Goal: Information Seeking & Learning: Learn about a topic

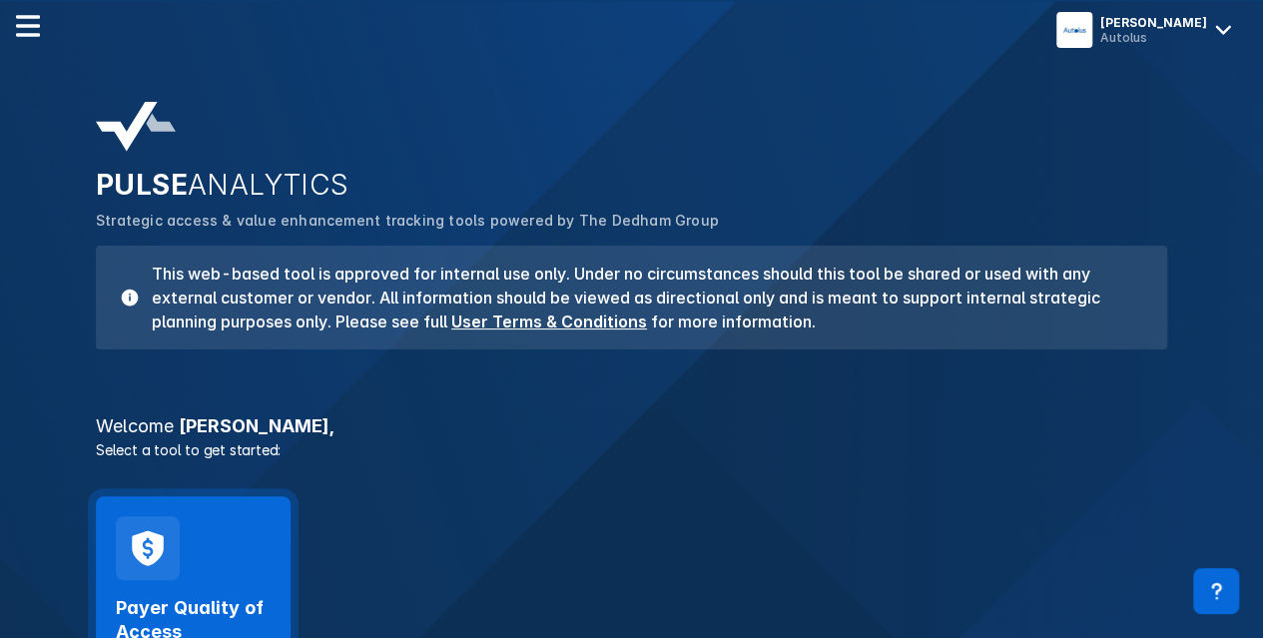
click at [235, 572] on div "Payer Quality of Access Launch Tool" at bounding box center [193, 605] width 195 height 218
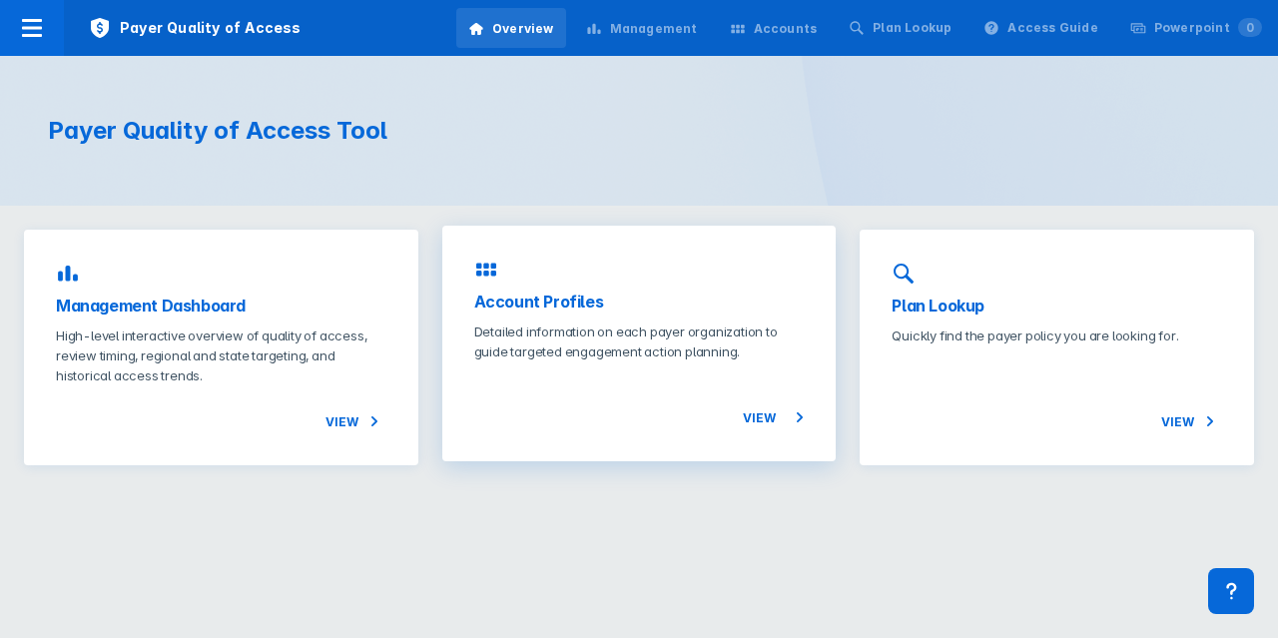
click at [623, 331] on p "Detailed information on each payer organization to guide targeted engagement ac…" at bounding box center [639, 342] width 331 height 40
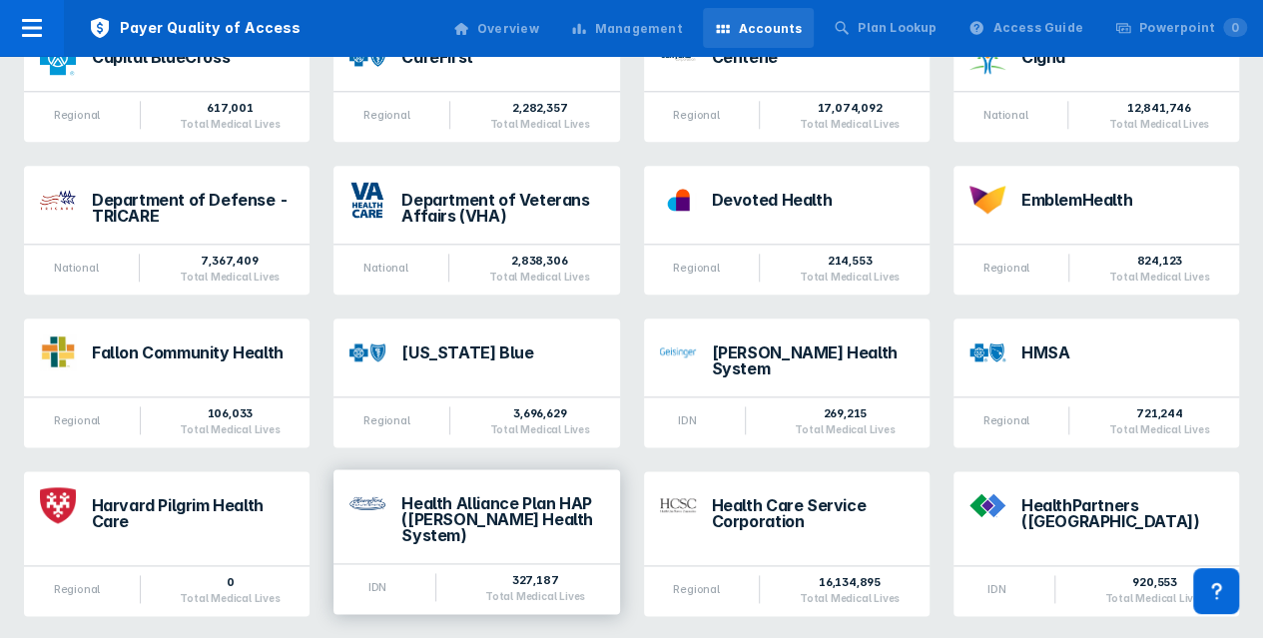
scroll to position [1099, 0]
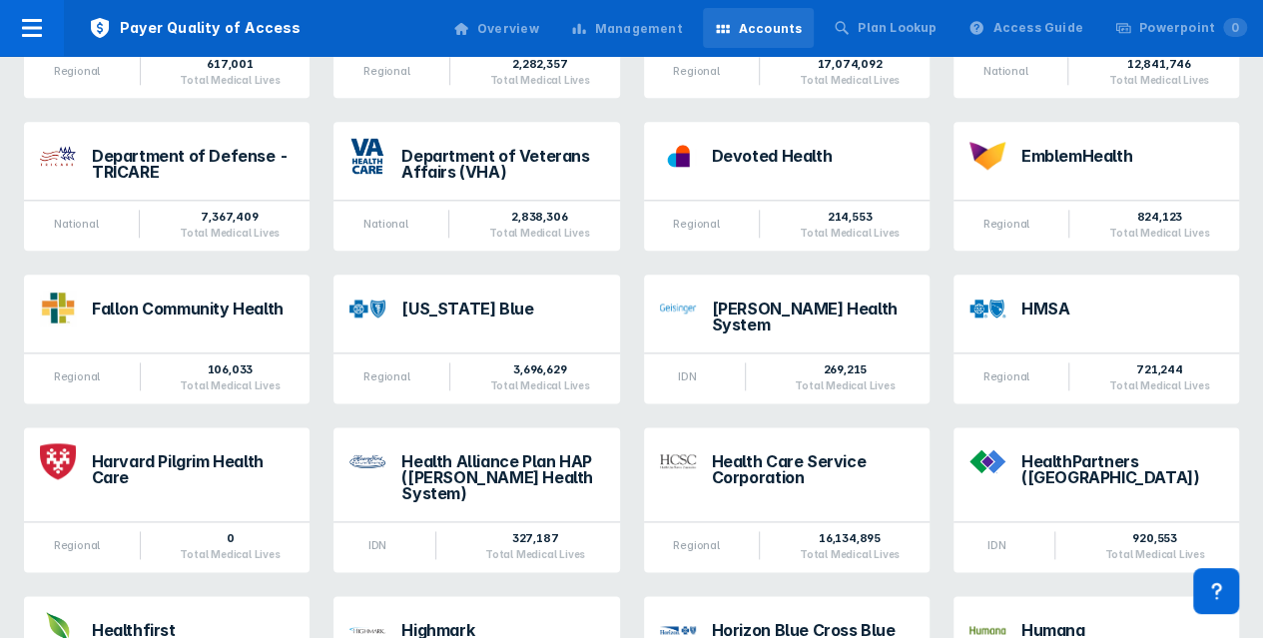
click at [771, 453] on div "Health Care Service Corporation" at bounding box center [813, 469] width 202 height 32
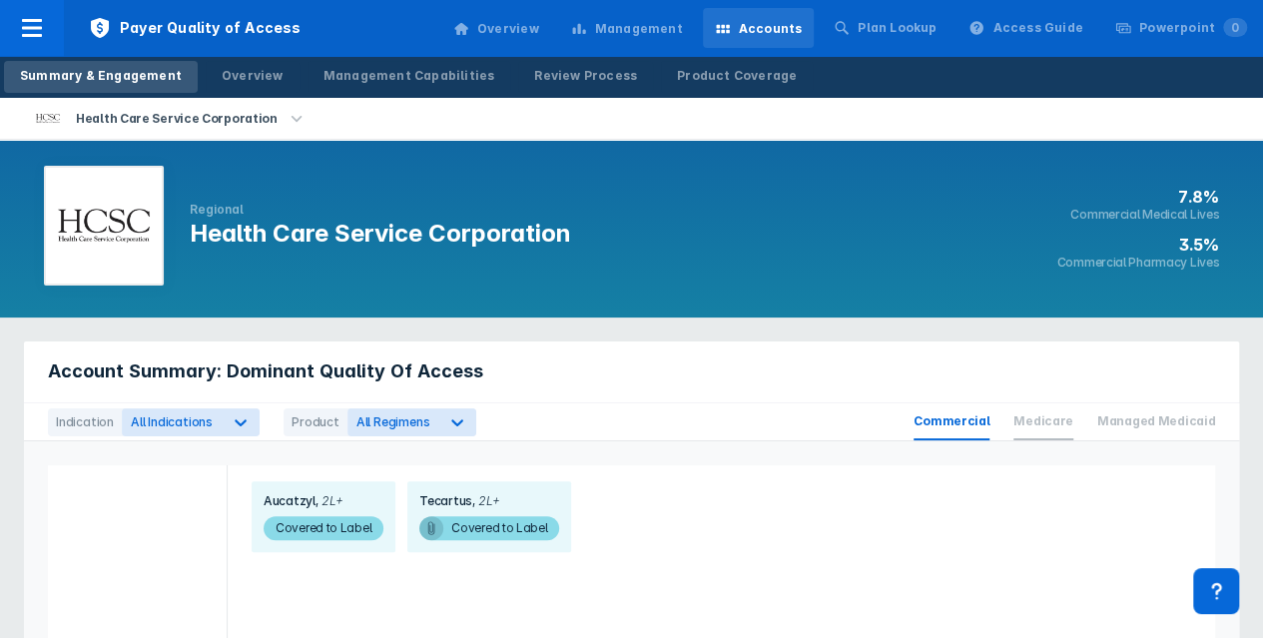
click at [1058, 426] on span "Medicare" at bounding box center [1044, 422] width 60 height 37
click at [1171, 422] on span "Managed Medicaid" at bounding box center [1157, 422] width 118 height 37
click at [964, 424] on span "Commercial" at bounding box center [952, 422] width 76 height 37
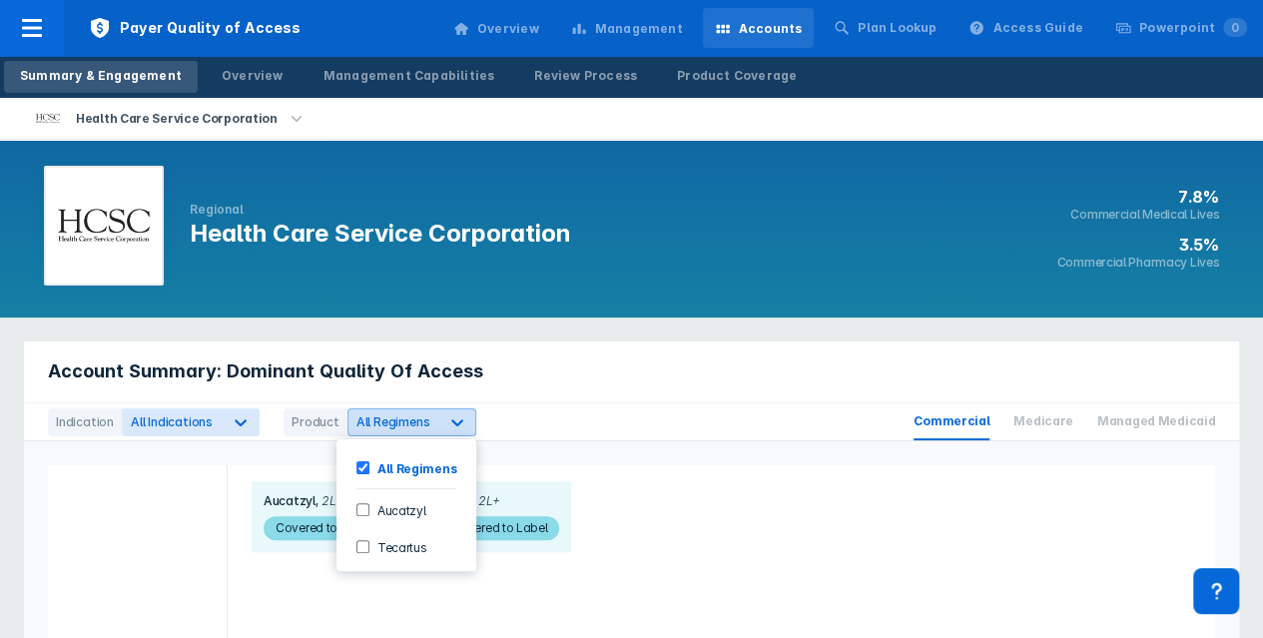
click at [439, 423] on div at bounding box center [457, 423] width 36 height 36
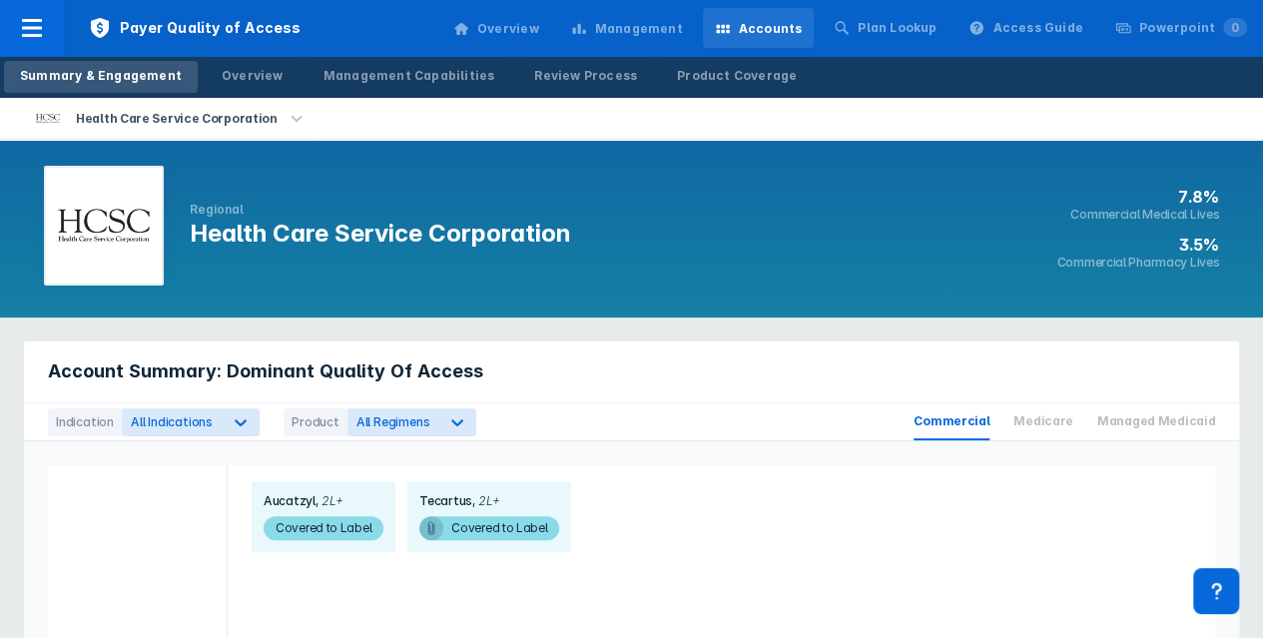
click at [499, 395] on div "Account Summary: Dominant Quality Of Access" at bounding box center [632, 373] width 1216 height 62
click at [299, 428] on div "Product" at bounding box center [316, 422] width 64 height 28
click at [1066, 416] on span "Medicare" at bounding box center [1044, 422] width 60 height 37
click at [1063, 420] on span "Medicare" at bounding box center [1044, 422] width 60 height 37
click at [1151, 419] on span "Managed Medicaid" at bounding box center [1157, 422] width 118 height 37
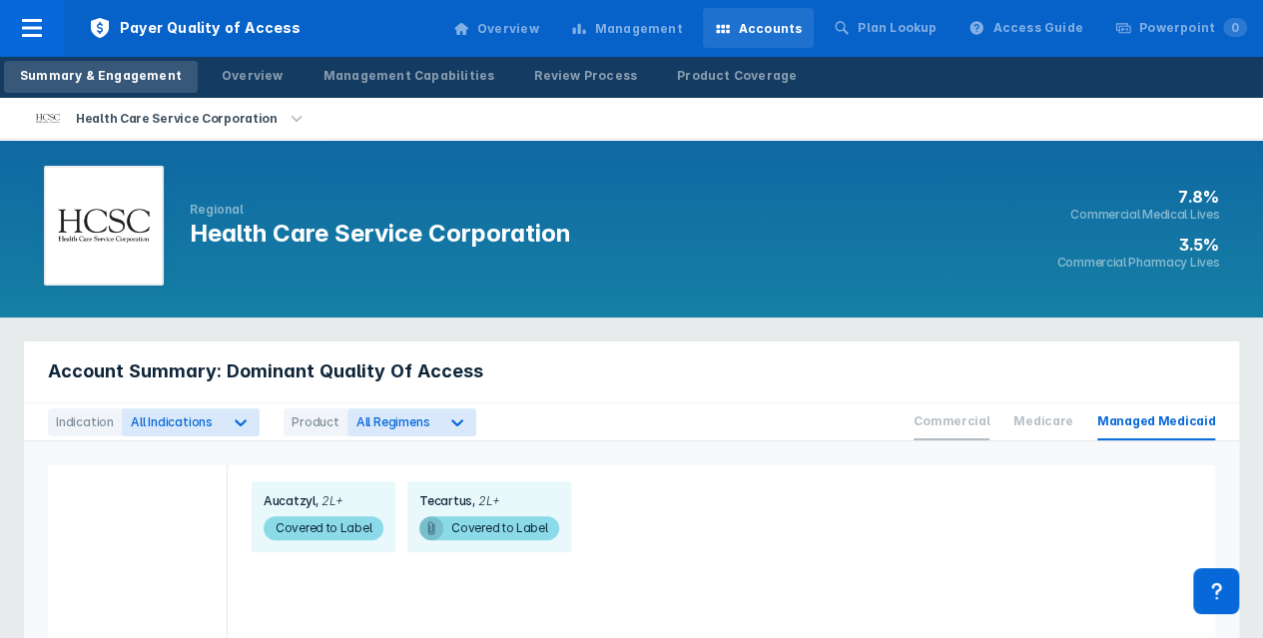
click at [973, 435] on span "Commercial" at bounding box center [952, 422] width 76 height 37
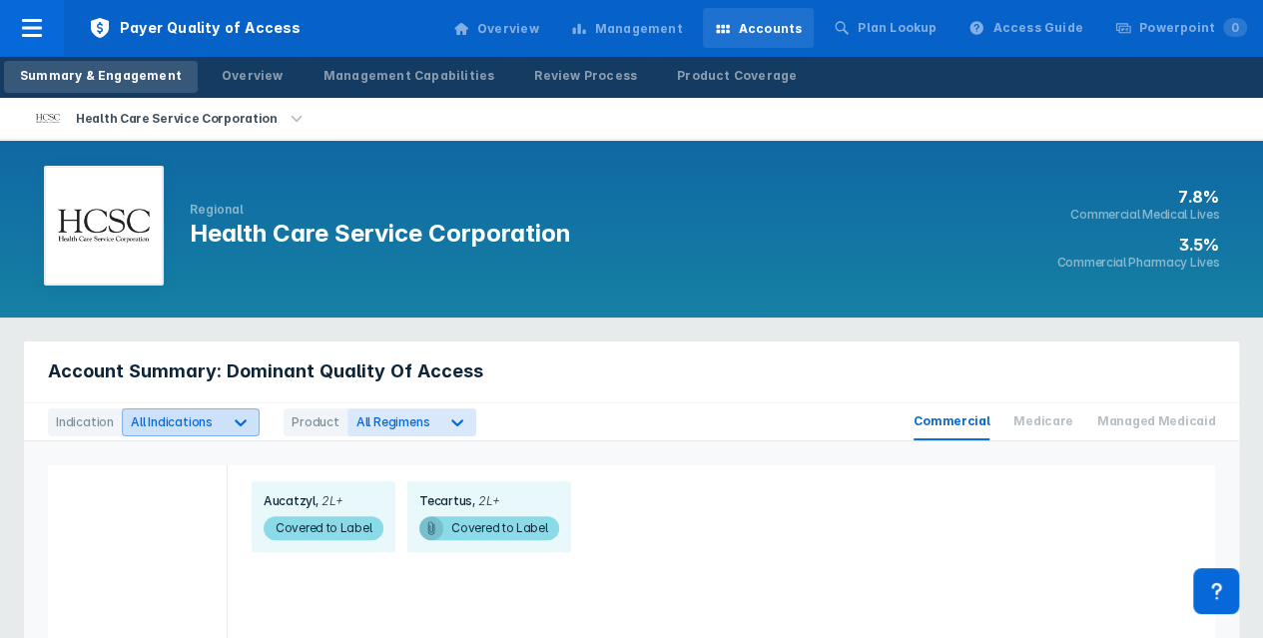
click at [197, 428] on div "All Indications" at bounding box center [172, 421] width 99 height 19
click at [354, 531] on span "Covered to Label" at bounding box center [324, 528] width 120 height 24
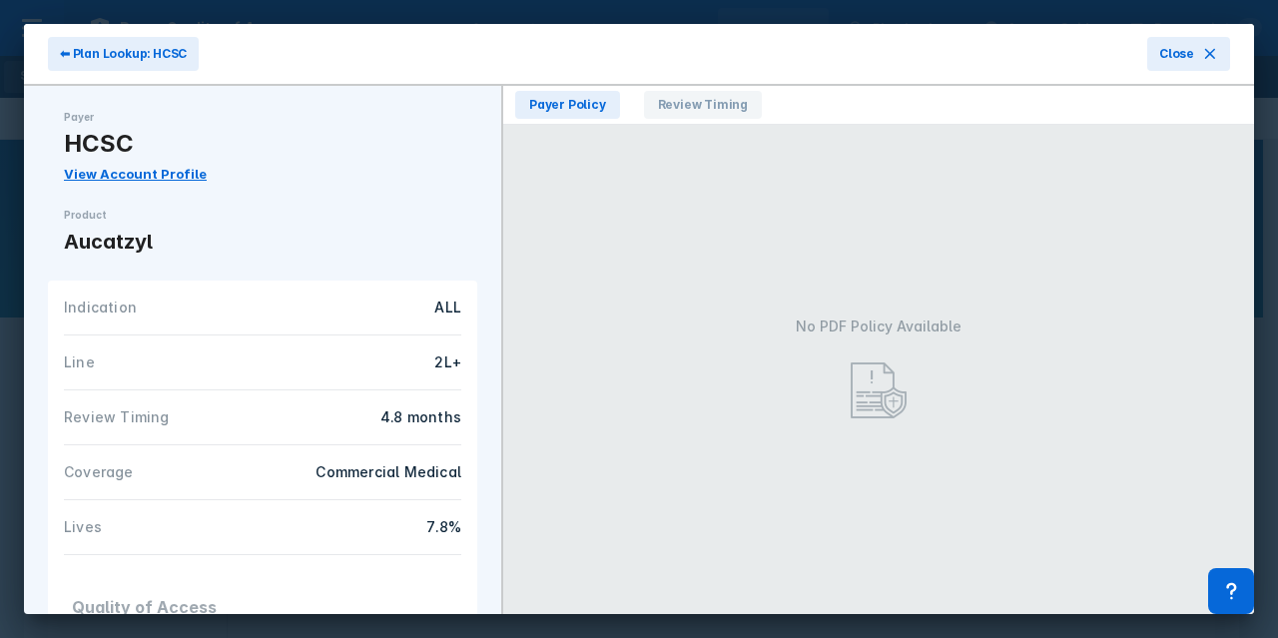
click at [167, 173] on link "View Account Profile" at bounding box center [135, 174] width 143 height 16
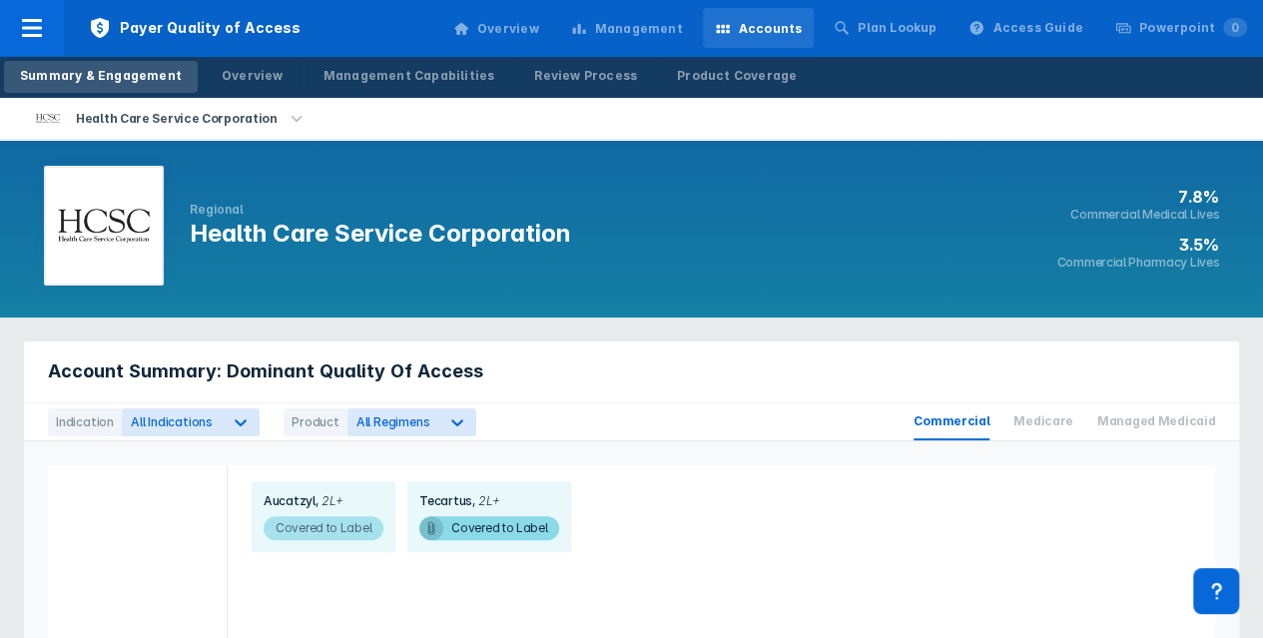
click at [320, 529] on span "Covered to Label" at bounding box center [324, 528] width 120 height 24
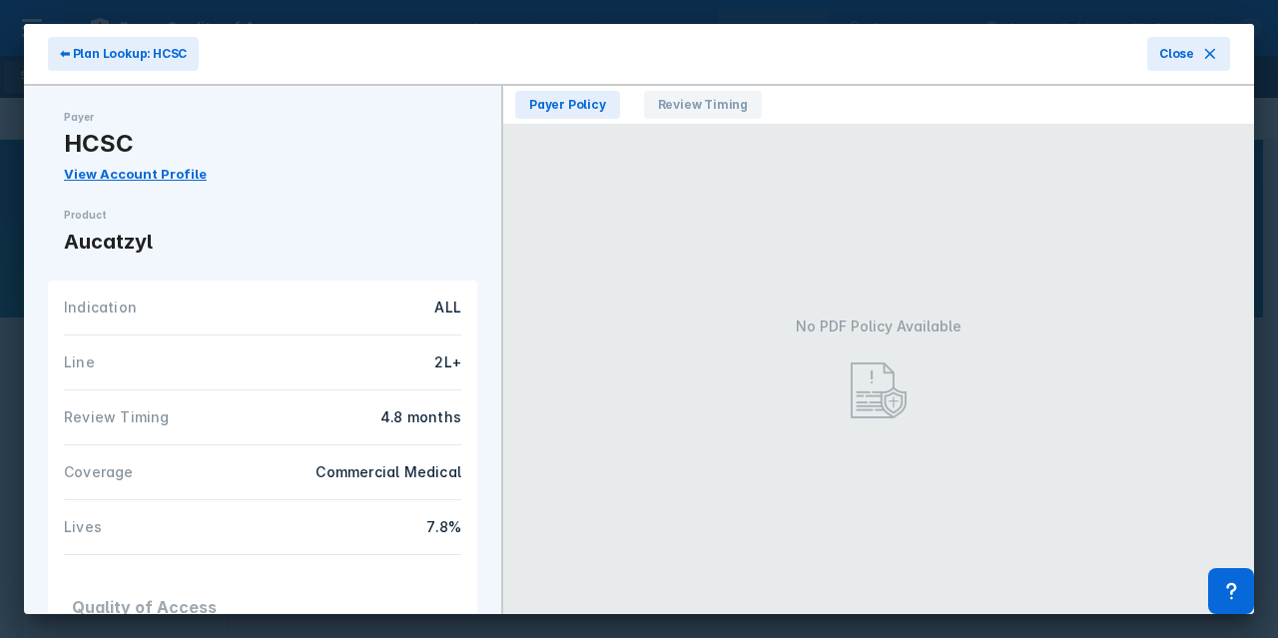
drag, startPoint x: 121, startPoint y: 53, endPoint x: 140, endPoint y: 52, distance: 19.0
click at [123, 53] on span "⬅ Plan Lookup: HCSC" at bounding box center [123, 54] width 127 height 18
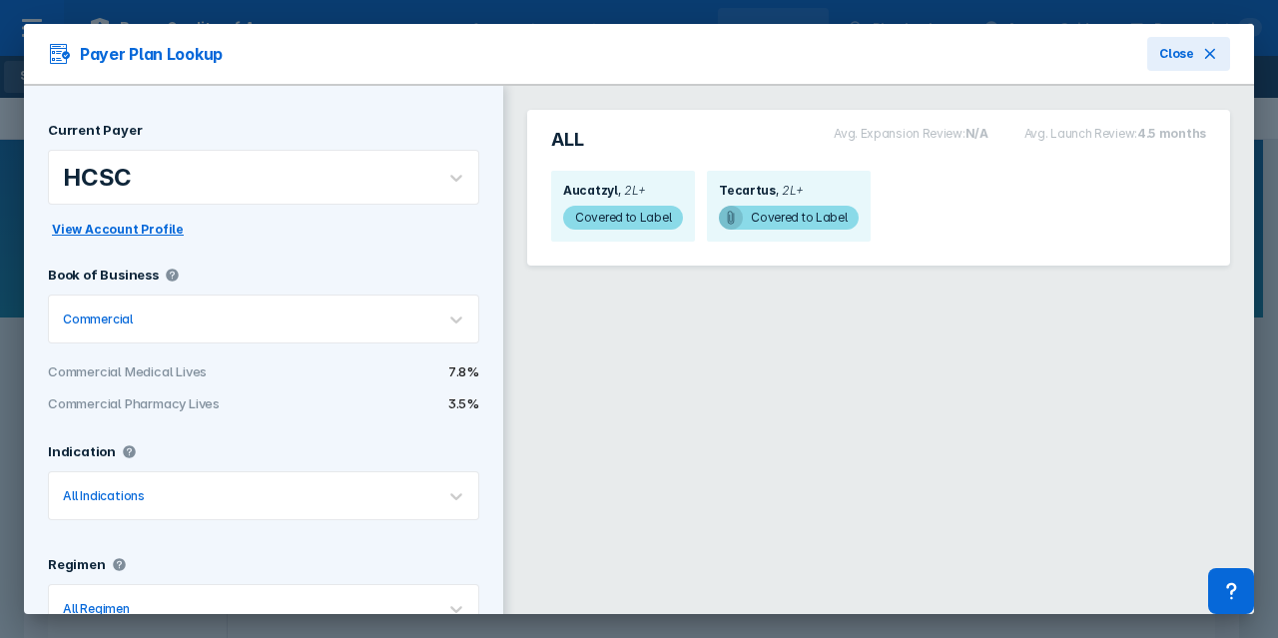
scroll to position [61, 0]
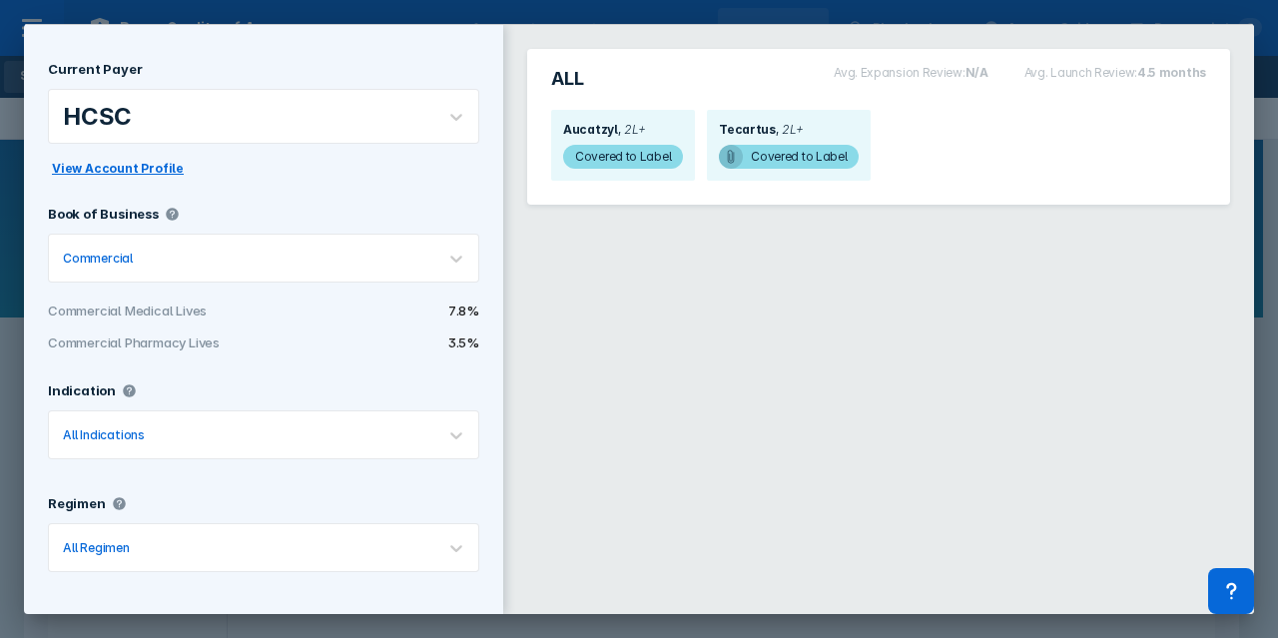
click at [265, 437] on div at bounding box center [285, 434] width 272 height 19
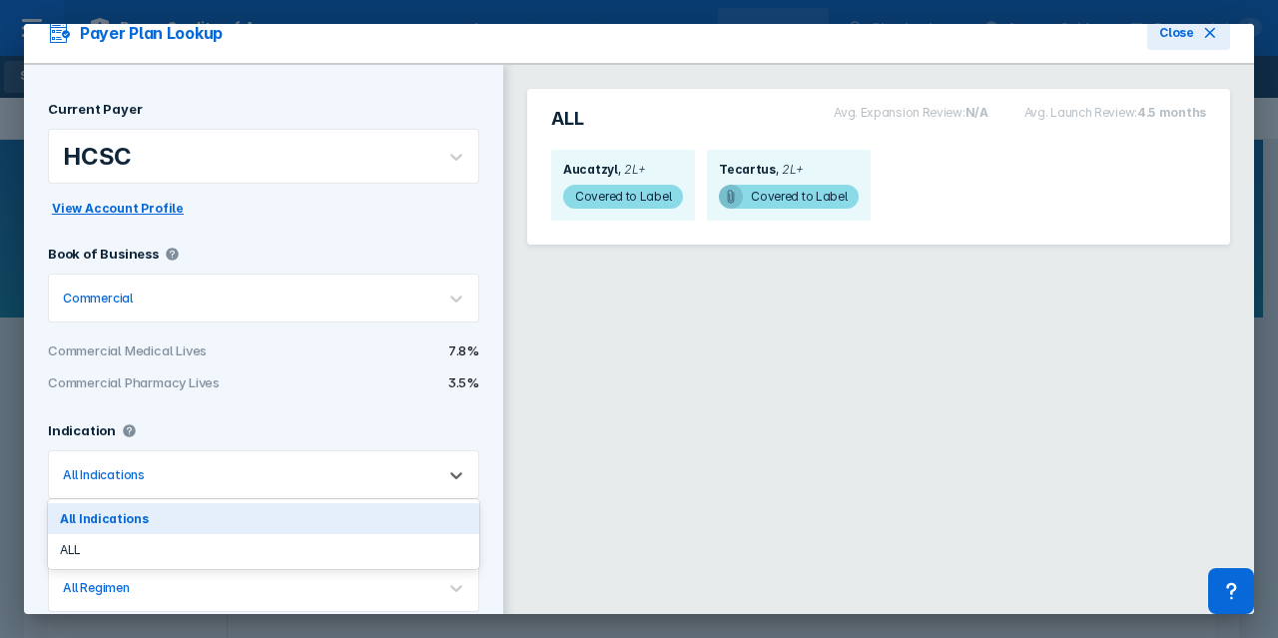
scroll to position [0, 0]
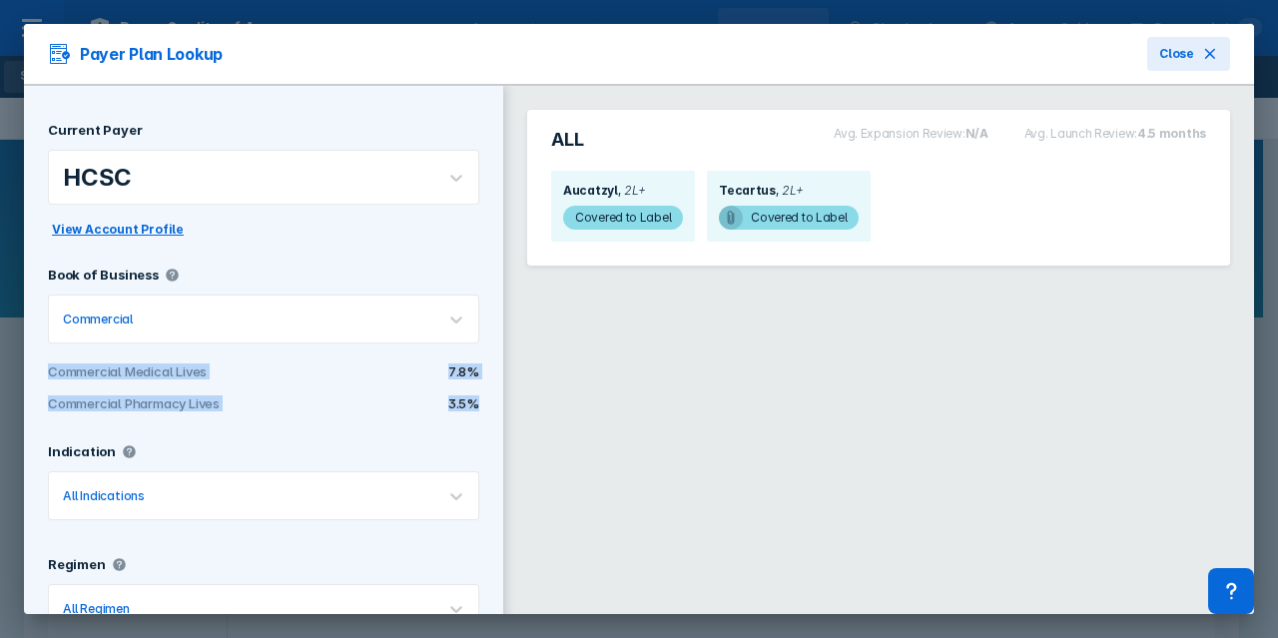
drag, startPoint x: 462, startPoint y: 404, endPoint x: 42, endPoint y: 375, distance: 421.5
click at [42, 375] on div "Current Payer HCSC View Account Profile Book of Business Commercial Commercial …" at bounding box center [263, 381] width 479 height 590
copy div "Commercial Medical Lives 7.8% Commercial Pharmacy Lives 3.5%"
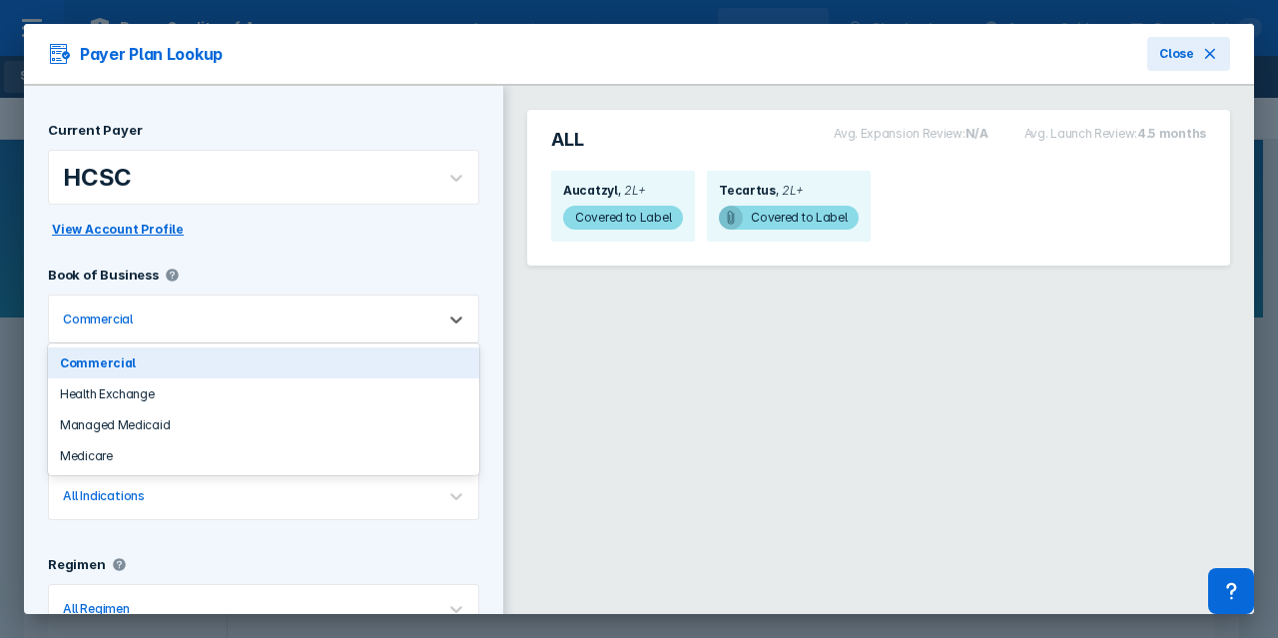
click at [104, 316] on div "Commercial" at bounding box center [98, 319] width 70 height 15
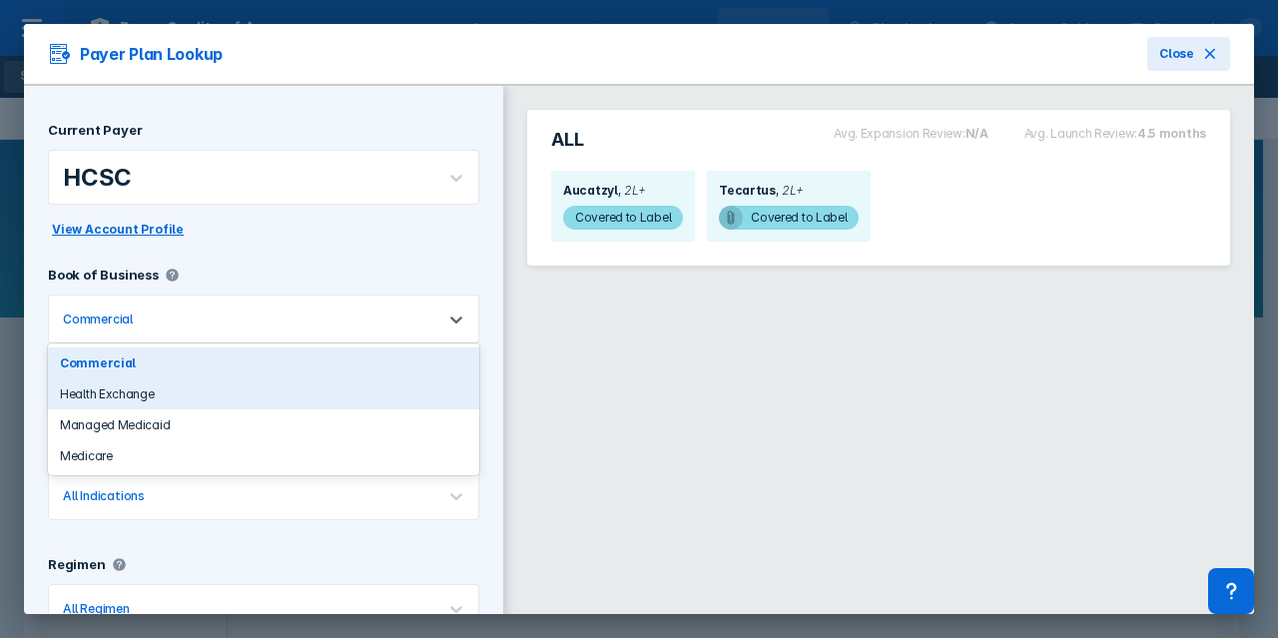
click at [117, 384] on div "Health Exchange" at bounding box center [263, 394] width 431 height 31
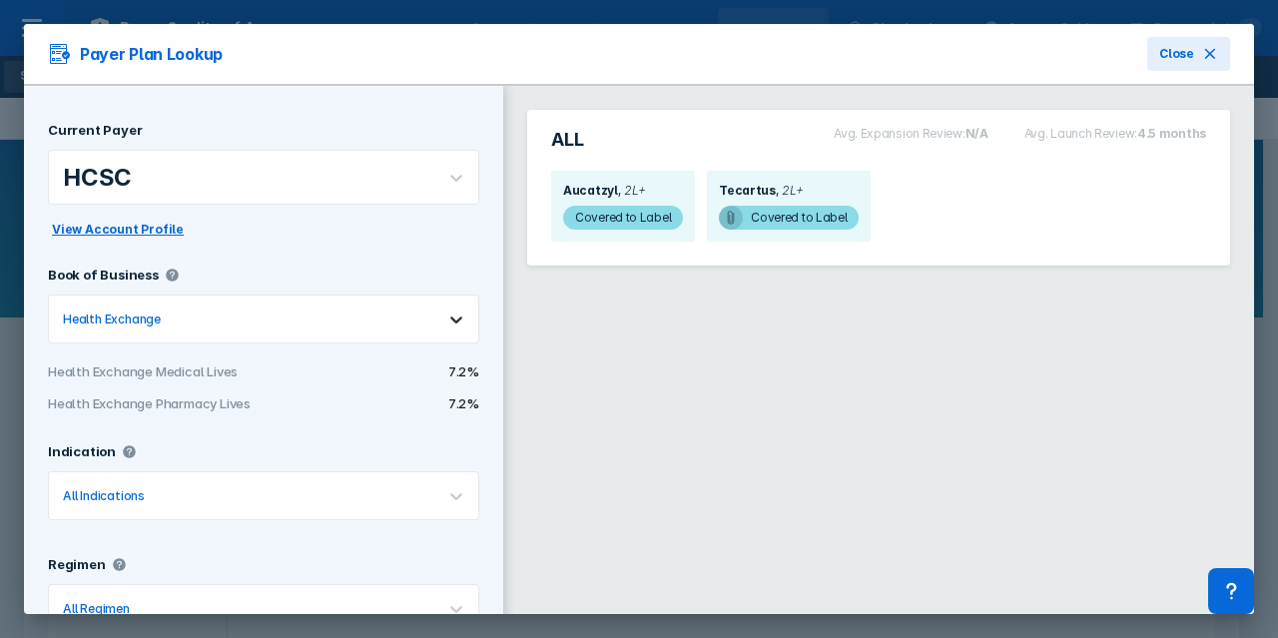
click at [446, 325] on icon at bounding box center [456, 320] width 20 height 20
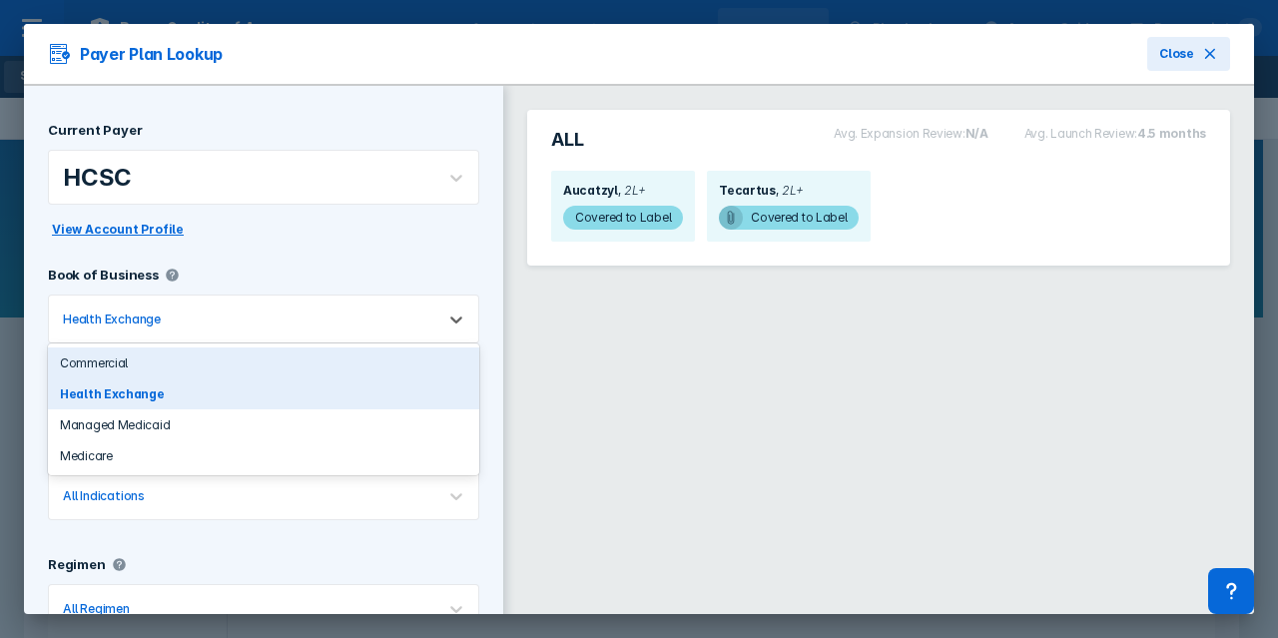
click at [224, 357] on div "Commercial" at bounding box center [263, 363] width 431 height 31
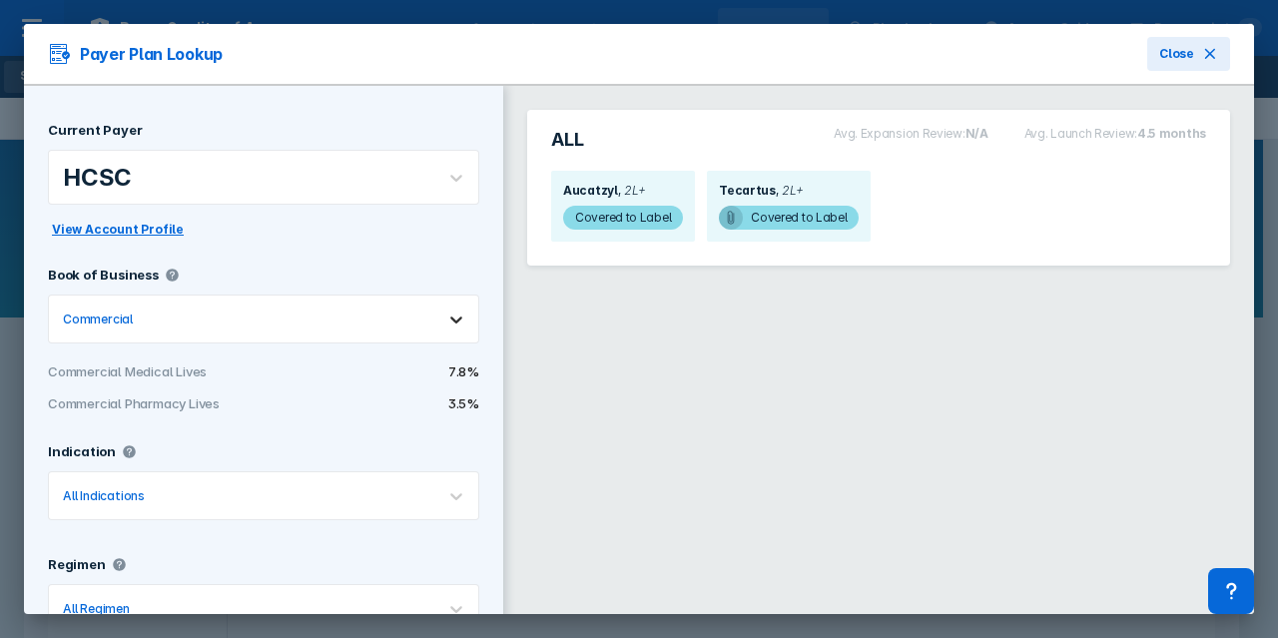
click at [451, 316] on div at bounding box center [456, 320] width 44 height 44
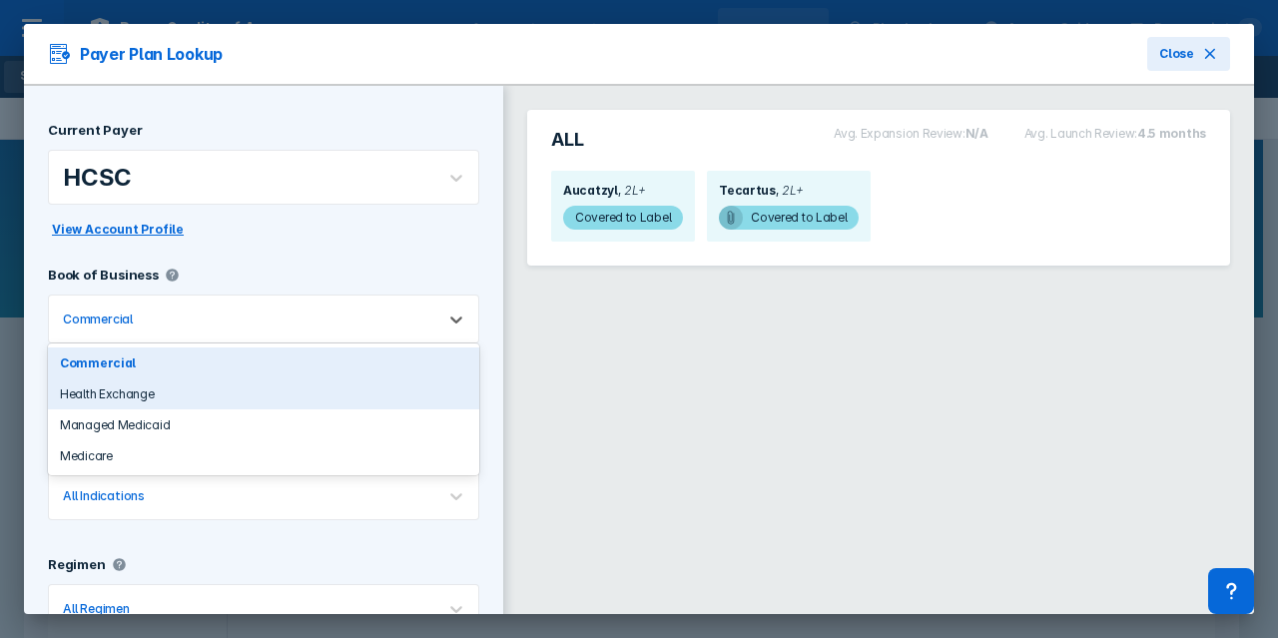
click at [270, 396] on div "Health Exchange" at bounding box center [263, 394] width 431 height 31
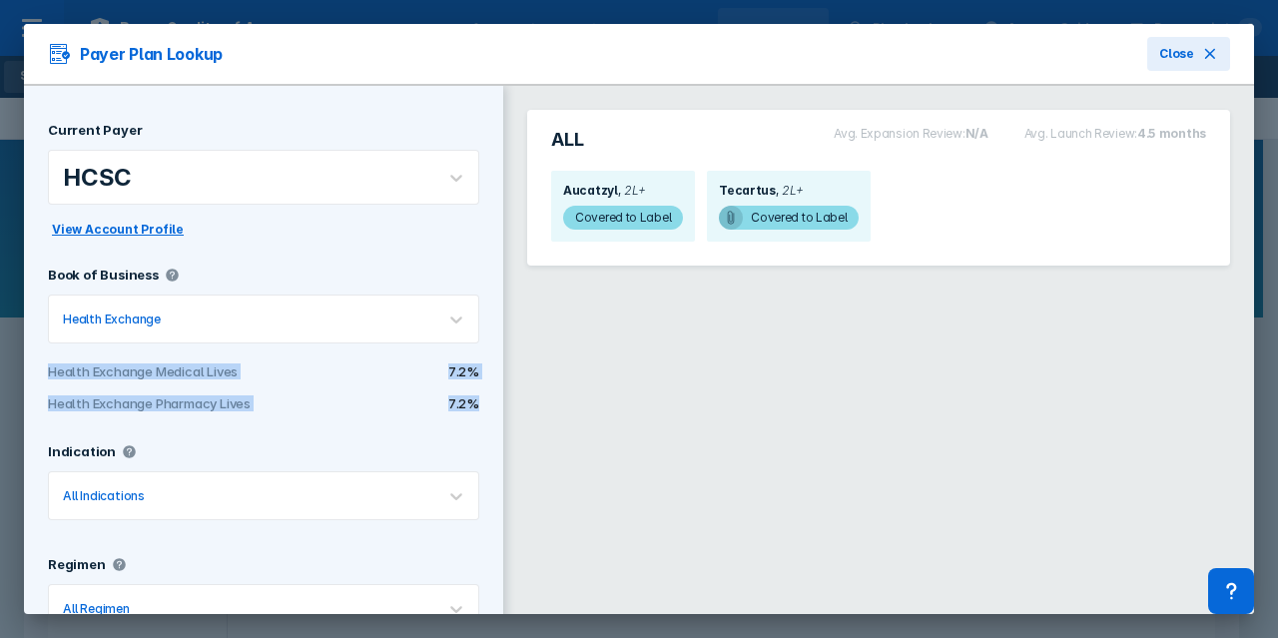
drag, startPoint x: 457, startPoint y: 403, endPoint x: 44, endPoint y: 367, distance: 415.1
click at [44, 367] on div "Current Payer HCSC View Account Profile Book of Business Health Exchange Health…" at bounding box center [263, 381] width 479 height 590
copy div "Health Exchange Medical Lives 7.2% Health Exchange Pharmacy Lives 7.2%"
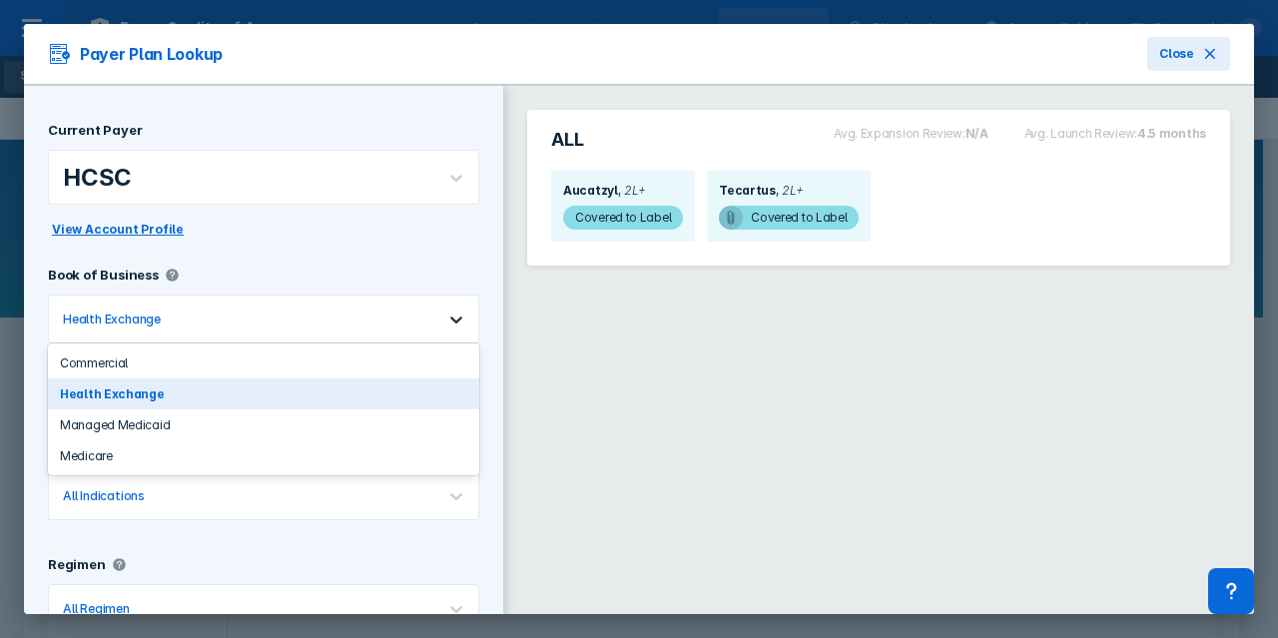
click at [446, 316] on icon at bounding box center [456, 320] width 20 height 20
click at [314, 419] on div "Managed Medicaid" at bounding box center [263, 424] width 431 height 31
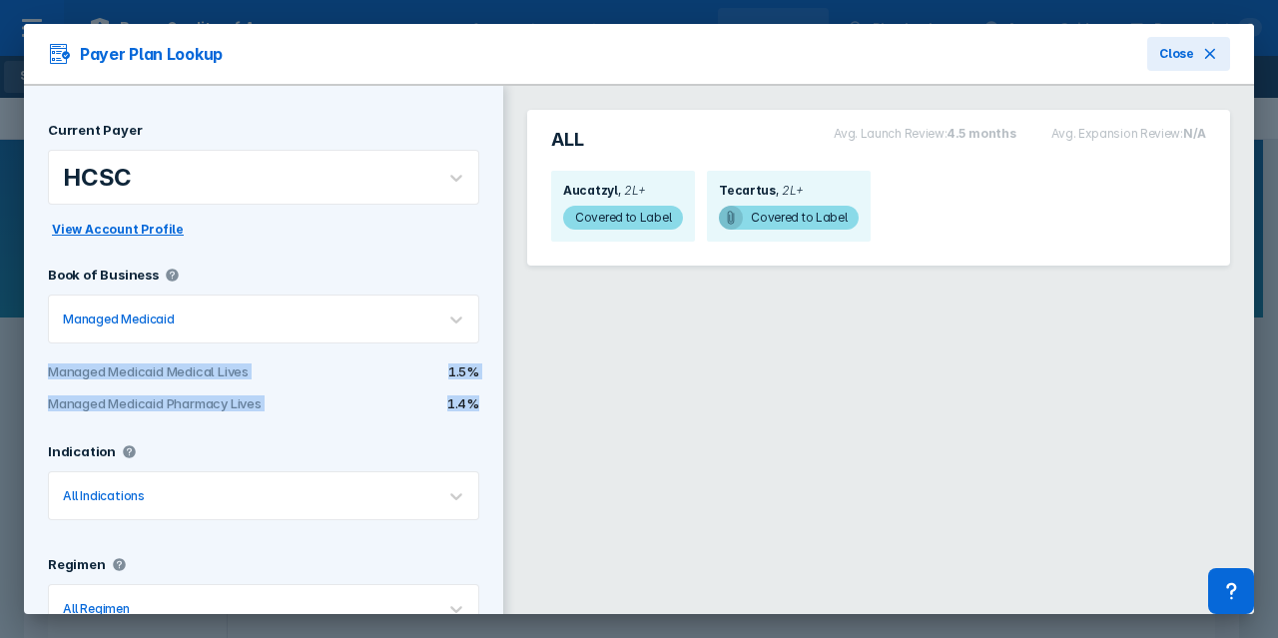
drag, startPoint x: 471, startPoint y: 401, endPoint x: 32, endPoint y: 366, distance: 440.8
click at [32, 366] on div "Current Payer HCSC View Account Profile Book of Business Managed Medicaid Manag…" at bounding box center [263, 381] width 479 height 590
copy div "Managed Medicaid Medical Lives 1.5% Managed Medicaid Pharmacy Lives 1.4%"
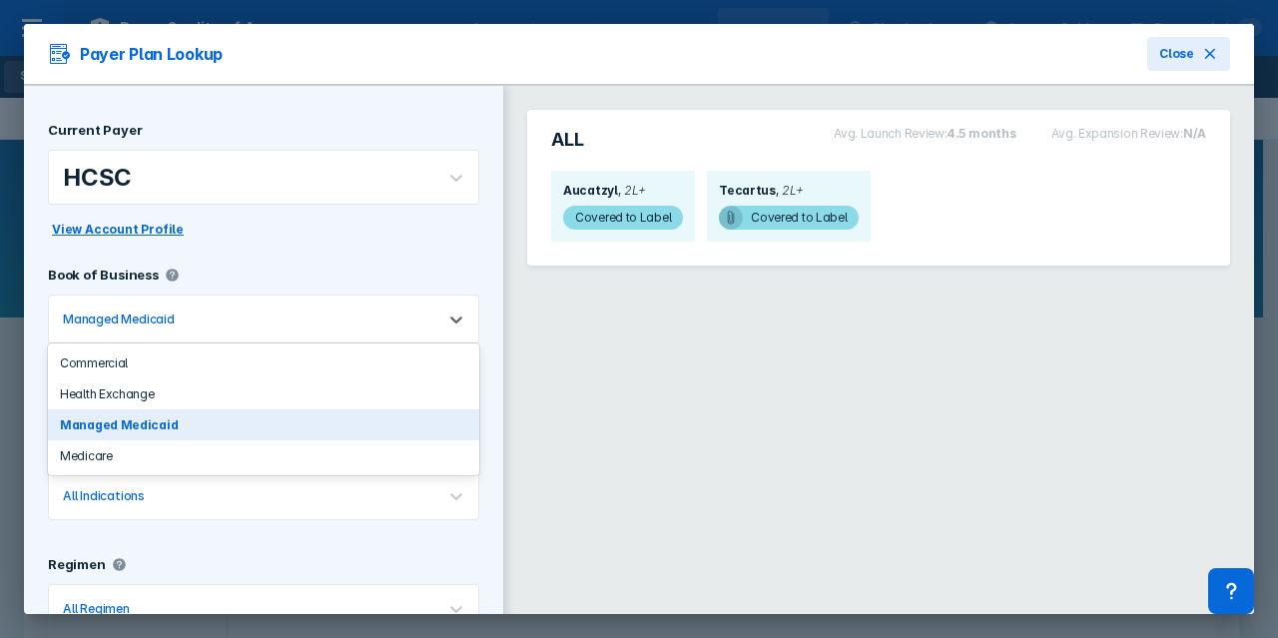
click at [186, 333] on div "Managed Medicaid" at bounding box center [242, 319] width 386 height 47
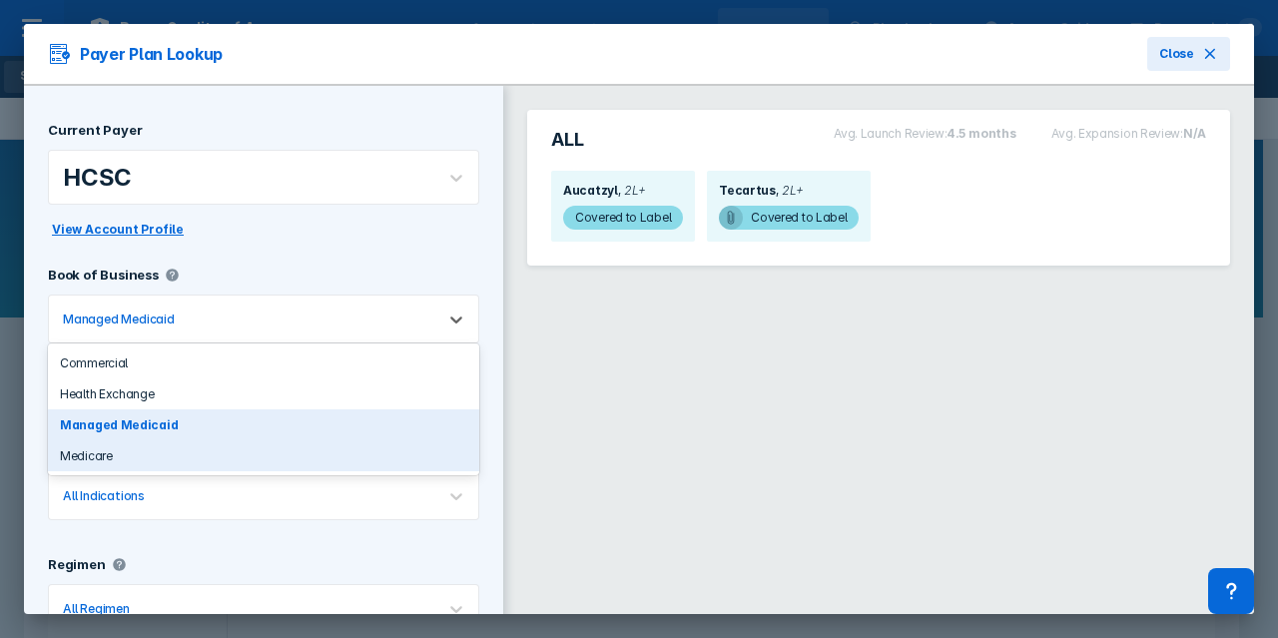
click at [162, 447] on div "Medicare" at bounding box center [263, 455] width 431 height 31
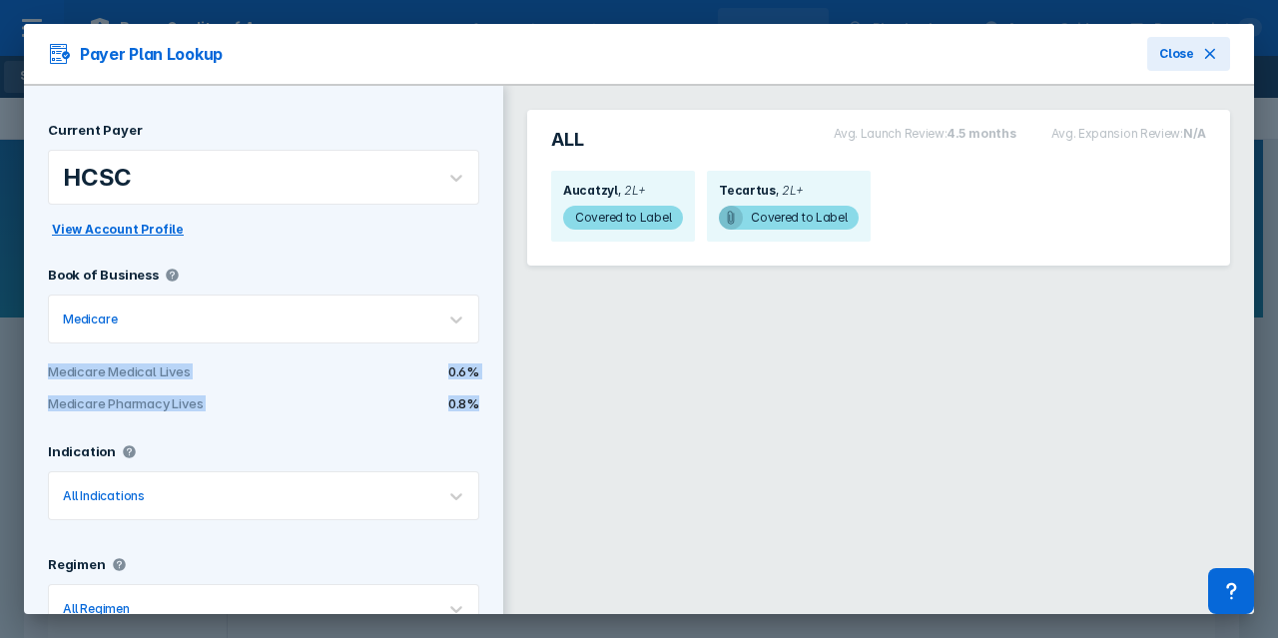
drag, startPoint x: 470, startPoint y: 401, endPoint x: 42, endPoint y: 377, distance: 429.1
click at [42, 377] on div "Current Payer HCSC View Account Profile Book of Business Medicare Medicare Medi…" at bounding box center [263, 381] width 479 height 590
copy div "Medicare Medical Lives 0.6% Medicare Pharmacy Lives 0.8%"
click at [1203, 51] on icon at bounding box center [1211, 54] width 16 height 16
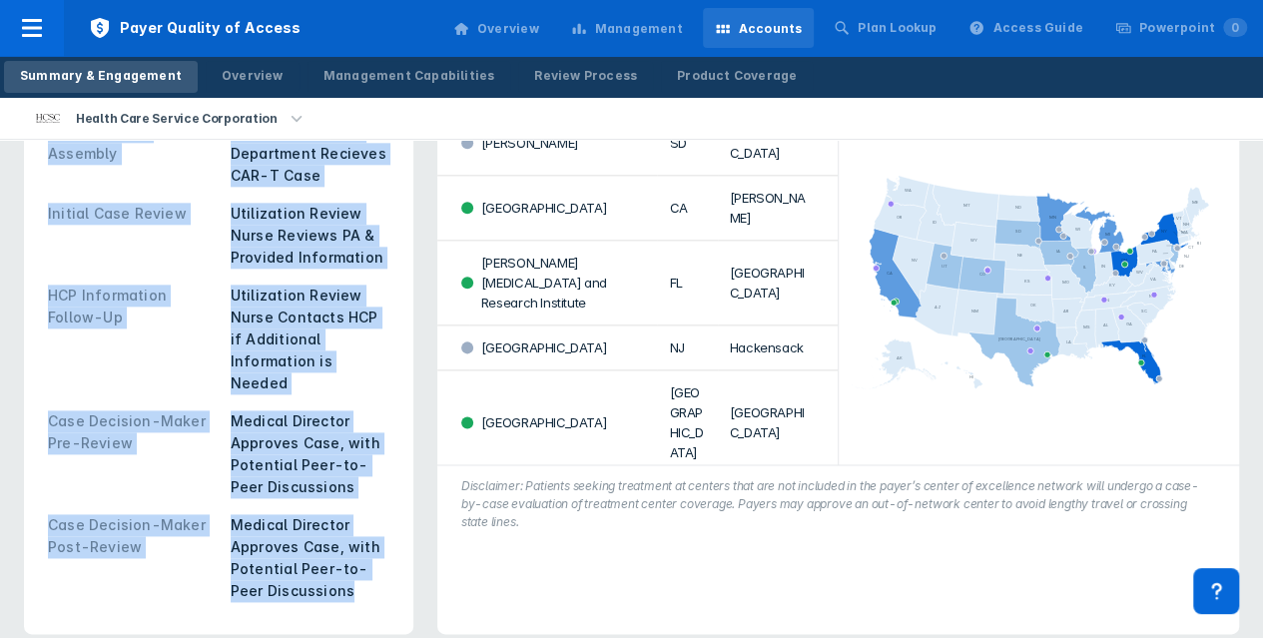
scroll to position [799, 0]
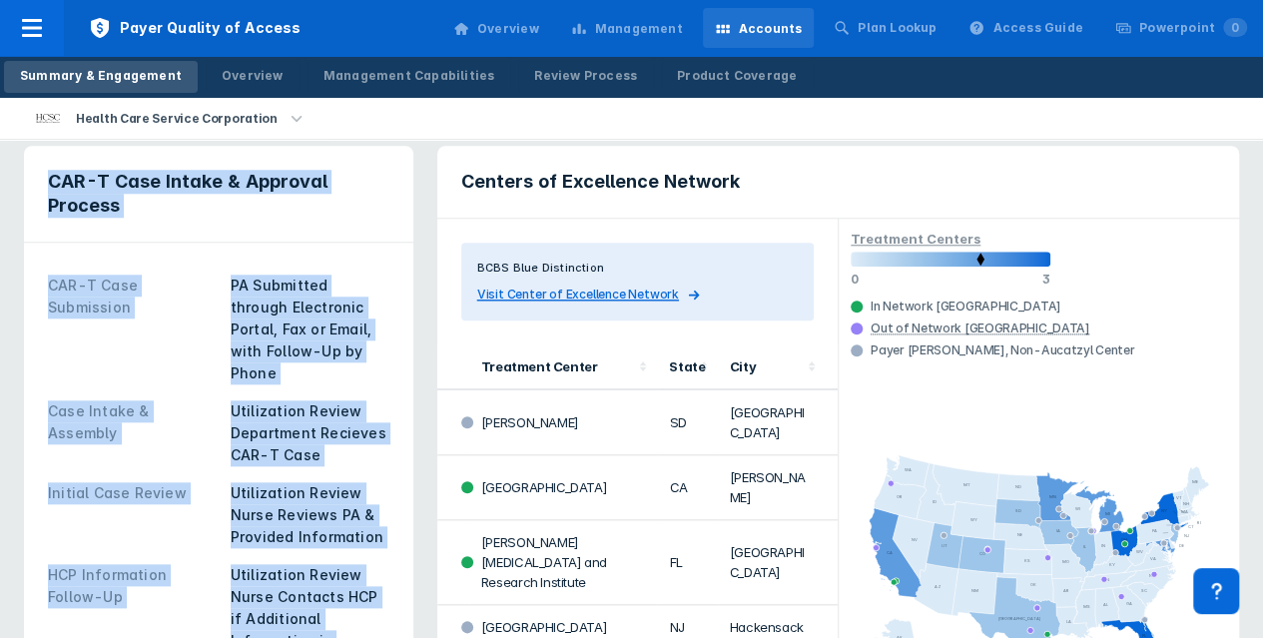
drag, startPoint x: 370, startPoint y: 428, endPoint x: 48, endPoint y: 168, distance: 414.0
click at [48, 168] on div "CAR-T Case Intake & Approval Process CAR-T Case Submission PA Submitted through…" at bounding box center [219, 530] width 390 height 768
copy div "CAR-T Case Intake & Approval Process CAR-T Case Submission PA Submitted through…"
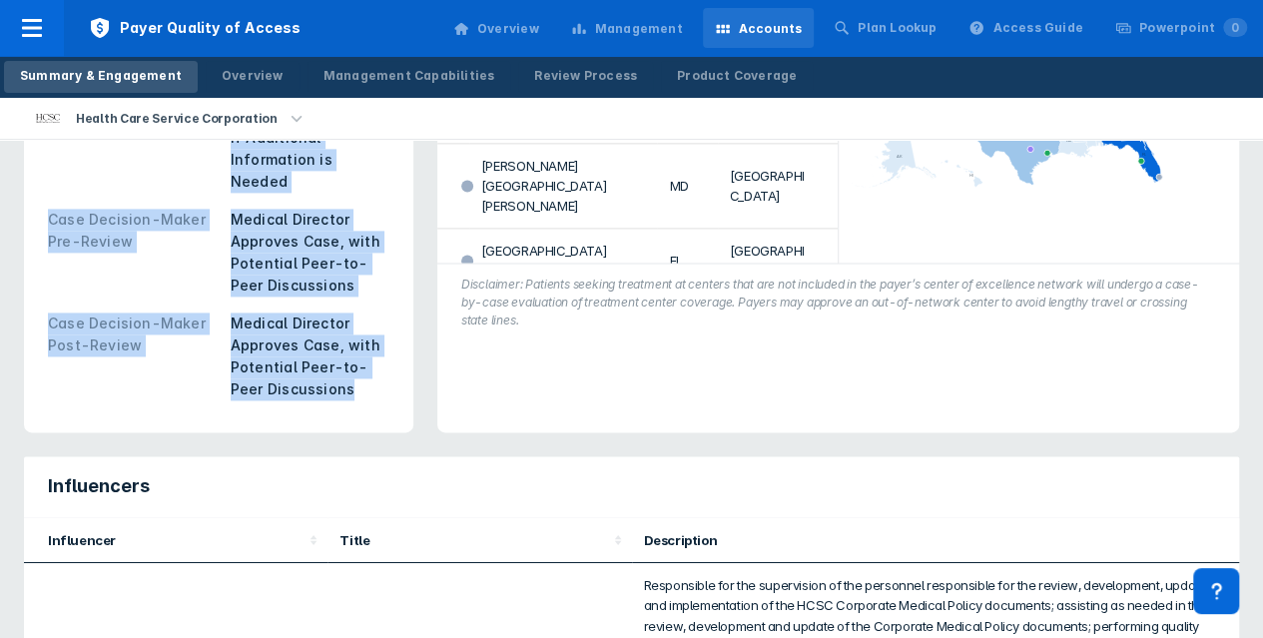
scroll to position [1099, 0]
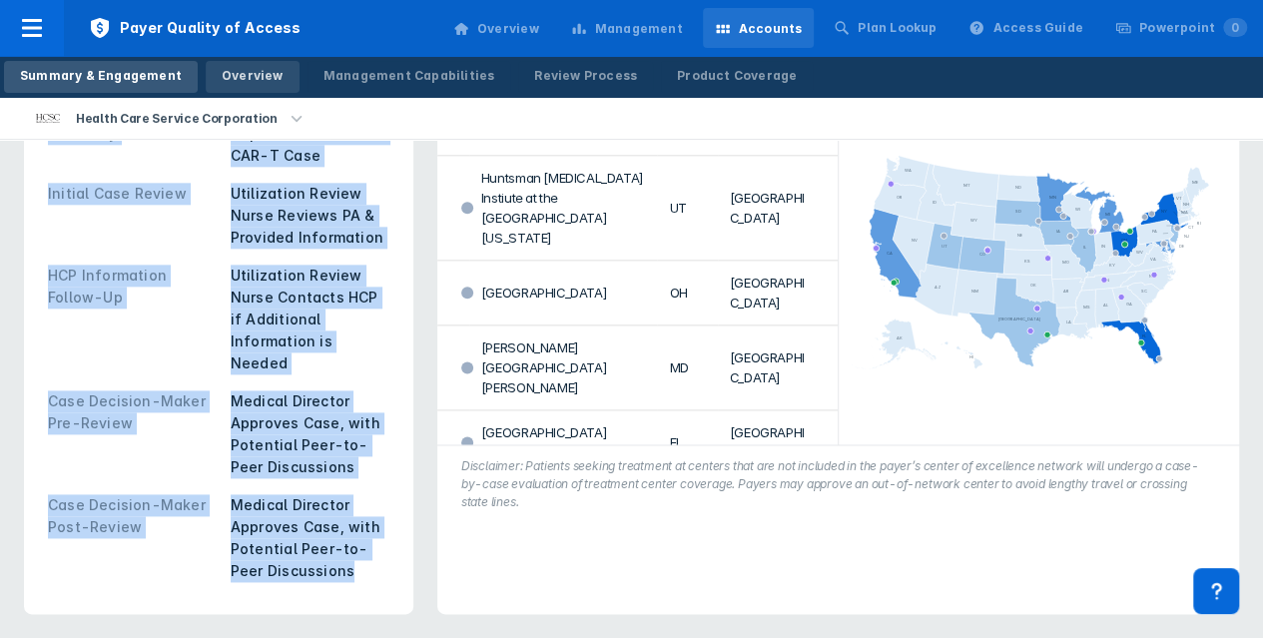
click at [206, 67] on link "Overview" at bounding box center [253, 77] width 94 height 32
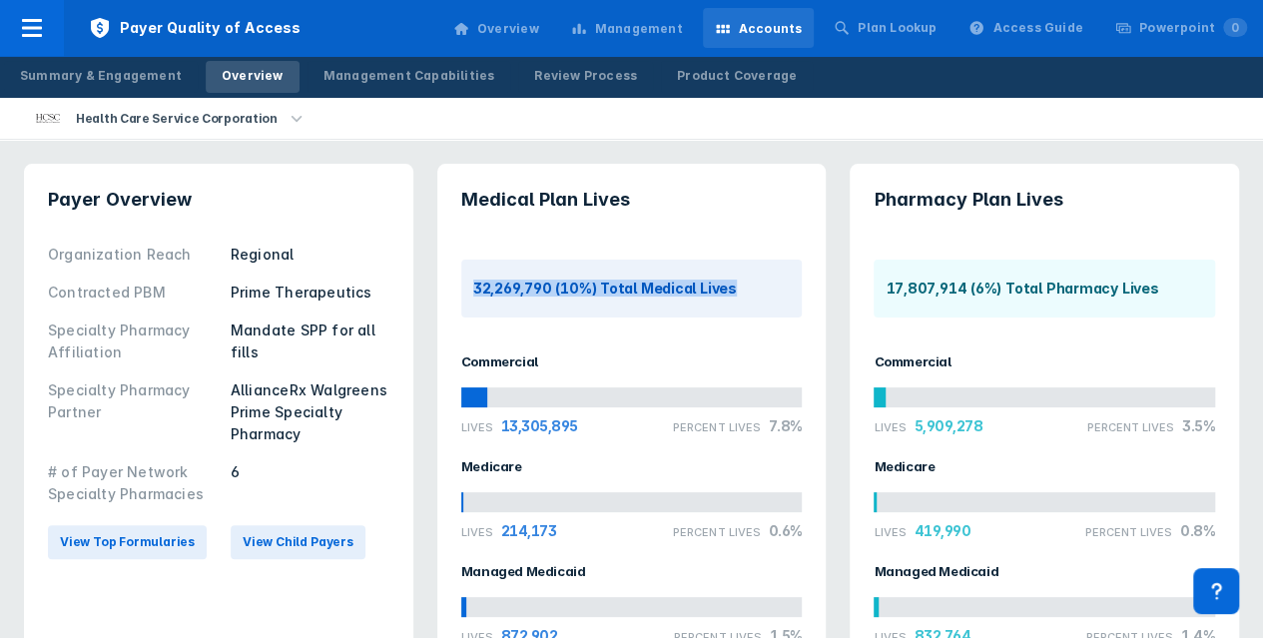
drag, startPoint x: 735, startPoint y: 289, endPoint x: 467, endPoint y: 291, distance: 267.7
click at [467, 291] on div "32,269,790 (10%) Total Medical Lives" at bounding box center [632, 289] width 342 height 58
copy div "32,269,790 (10%) Total Medical Lives"
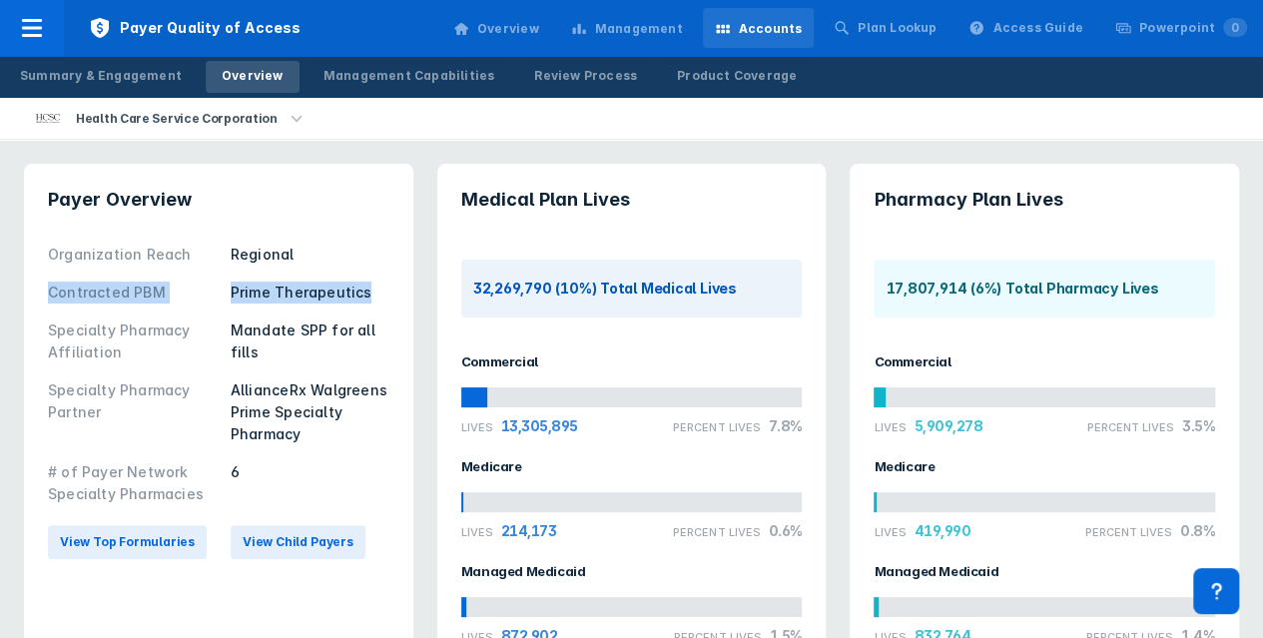
drag, startPoint x: 371, startPoint y: 292, endPoint x: 43, endPoint y: 297, distance: 327.6
click at [43, 297] on div "Organization Reach Regional Contracted PBM Prime Therapeutics Specialty Pharmac…" at bounding box center [219, 404] width 390 height 336
copy div "Contracted PBM Prime Therapeutics"
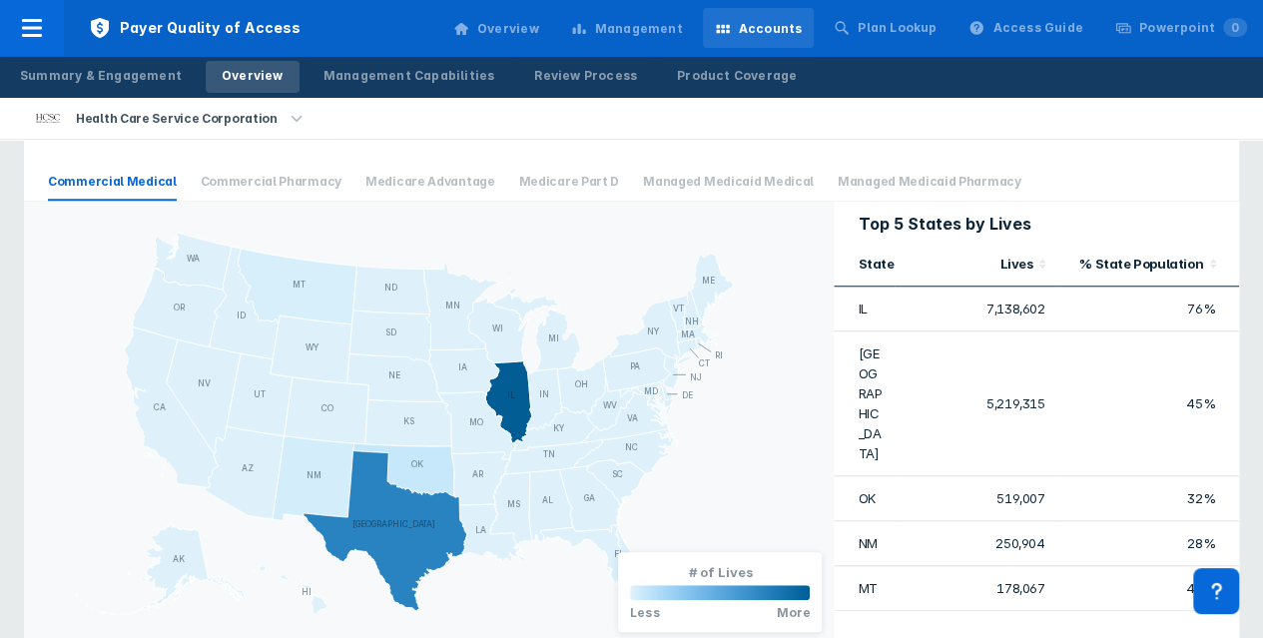
scroll to position [762, 0]
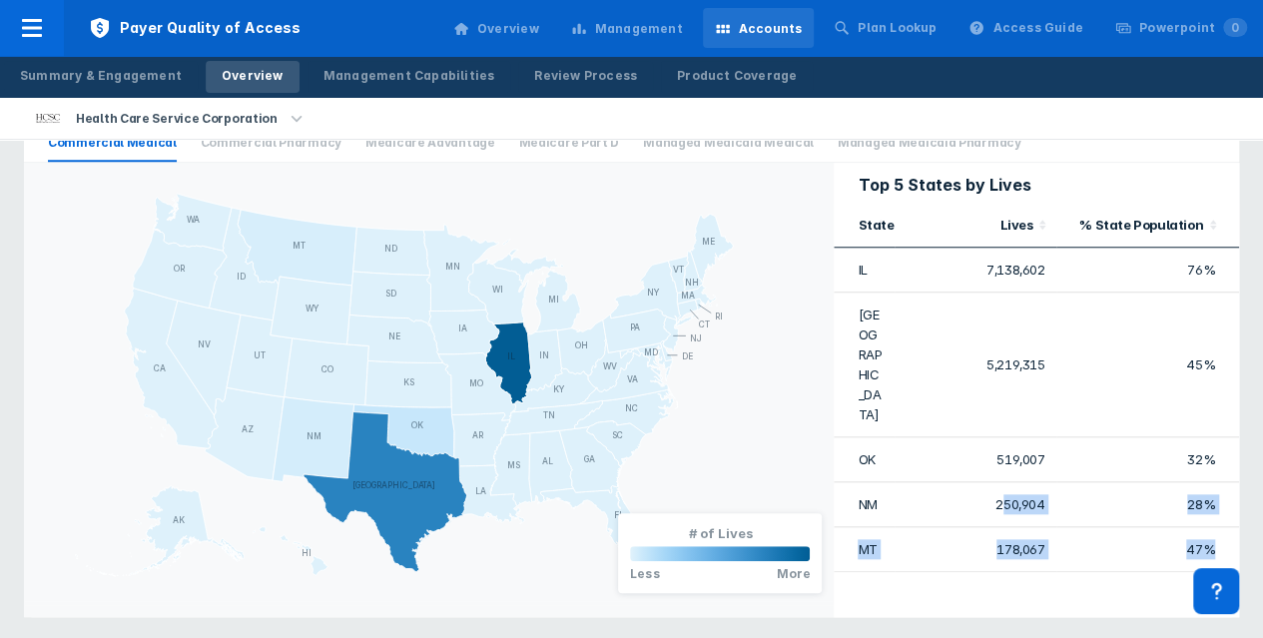
drag, startPoint x: 1215, startPoint y: 445, endPoint x: 977, endPoint y: 372, distance: 248.9
click at [999, 387] on tbody "IL 7,138,602 76% TX 5,219,315 45% OK 519,007 32% NM 250,904 28% MT 178,067 47%" at bounding box center [1037, 410] width 406 height 325
drag, startPoint x: 858, startPoint y: 229, endPoint x: 843, endPoint y: 209, distance: 25.0
click at [862, 232] on th "State" at bounding box center [864, 225] width 61 height 45
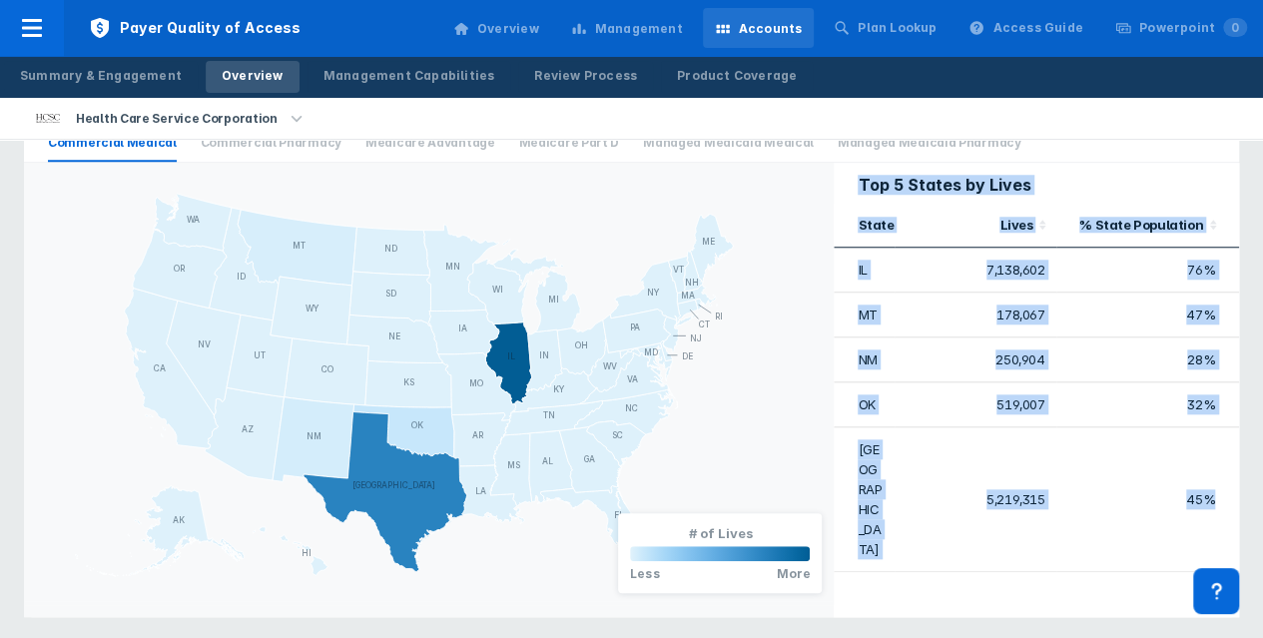
drag, startPoint x: 849, startPoint y: 182, endPoint x: 1219, endPoint y: 440, distance: 451.1
click at [1219, 440] on div "Top 5 States by Lives State Lives % State Population IL 7,138,602 76% MT 178,06…" at bounding box center [1037, 390] width 406 height 454
copy div "Top 5 States by Lives State Lives % State Population IL 7,138,602 76% MT 178,06…"
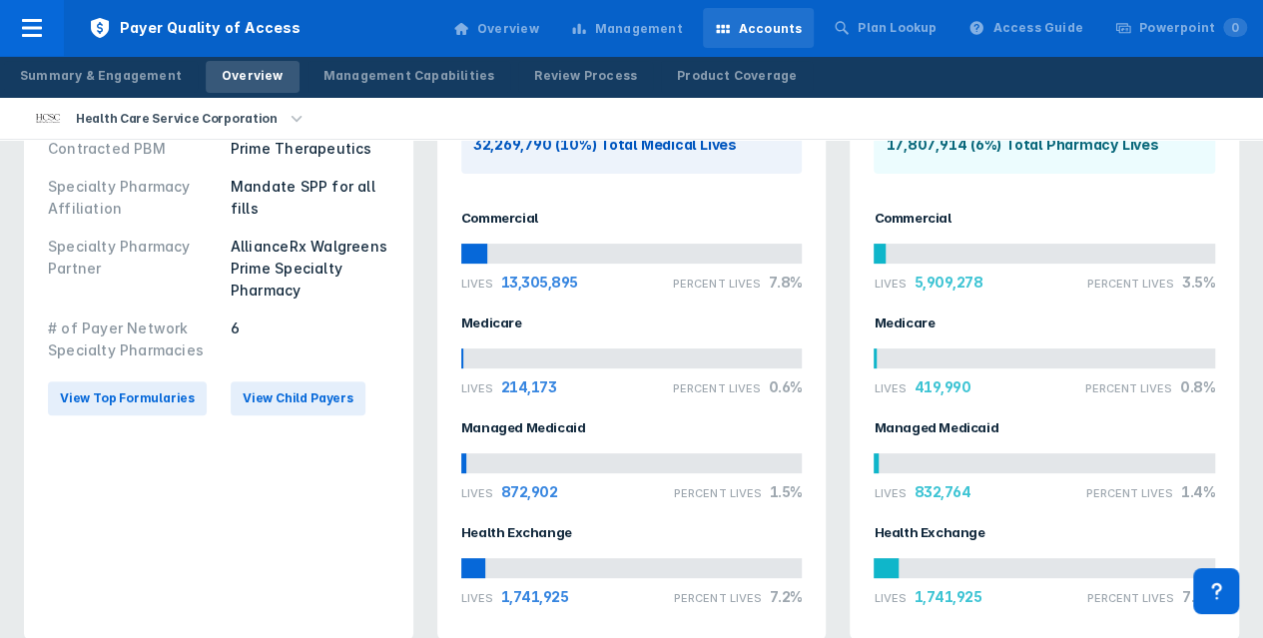
scroll to position [0, 0]
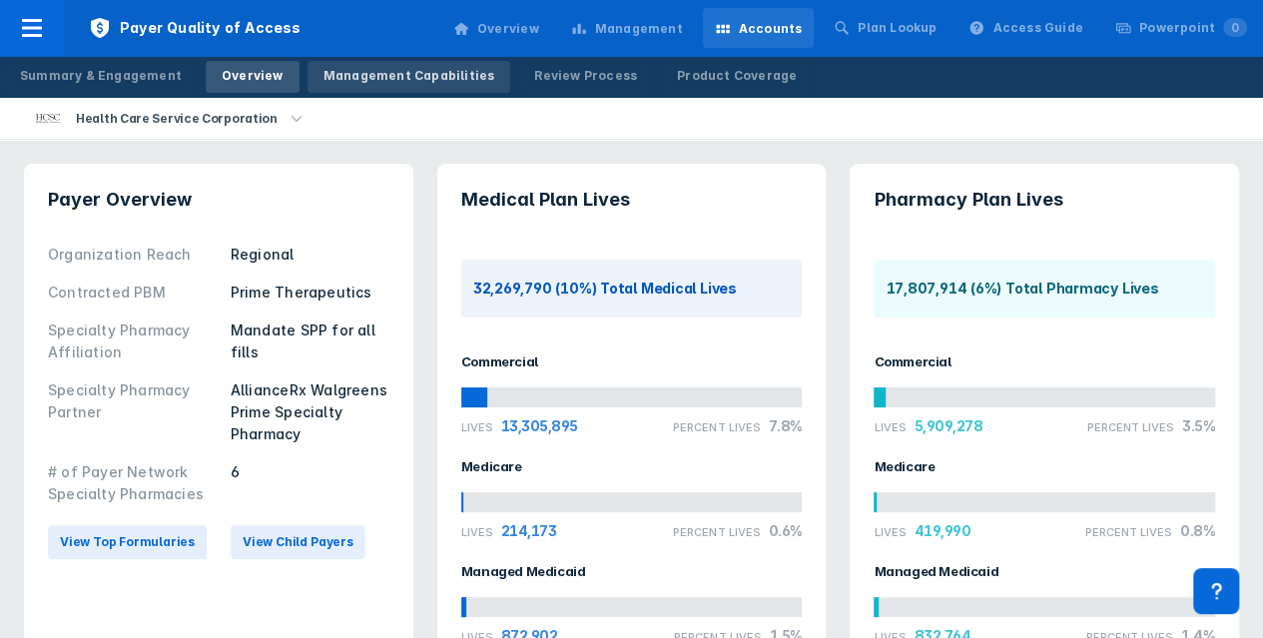
click at [420, 71] on div "Management Capabilities" at bounding box center [410, 76] width 172 height 18
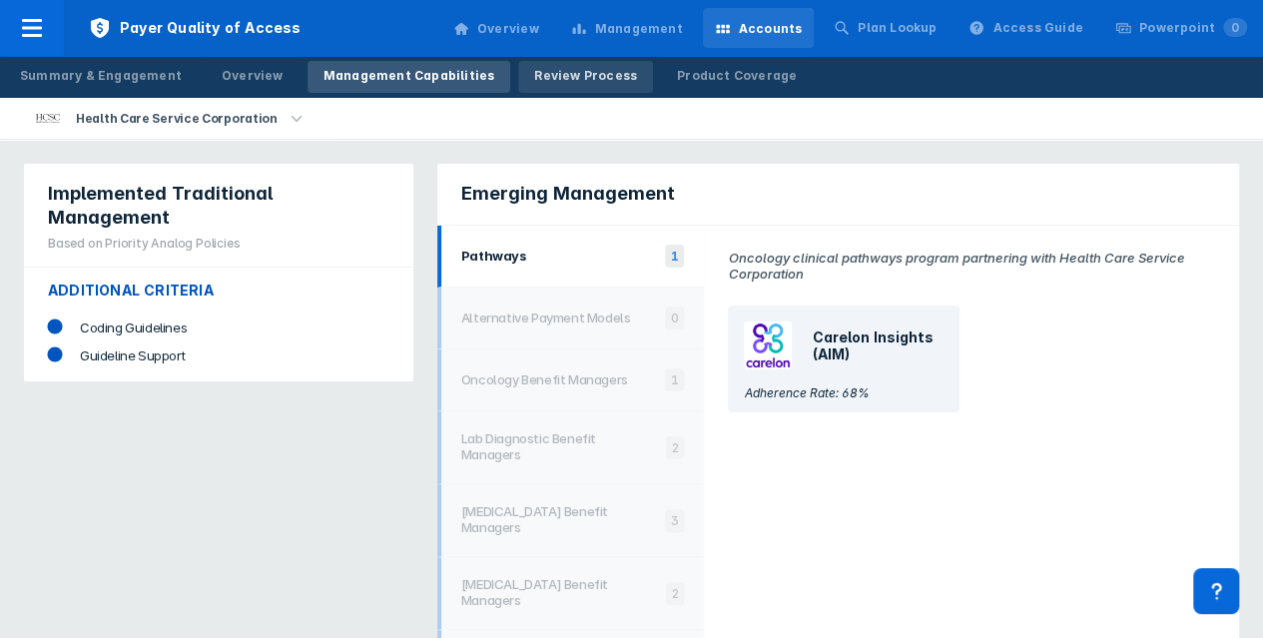
click at [552, 75] on div "Review Process" at bounding box center [585, 76] width 103 height 18
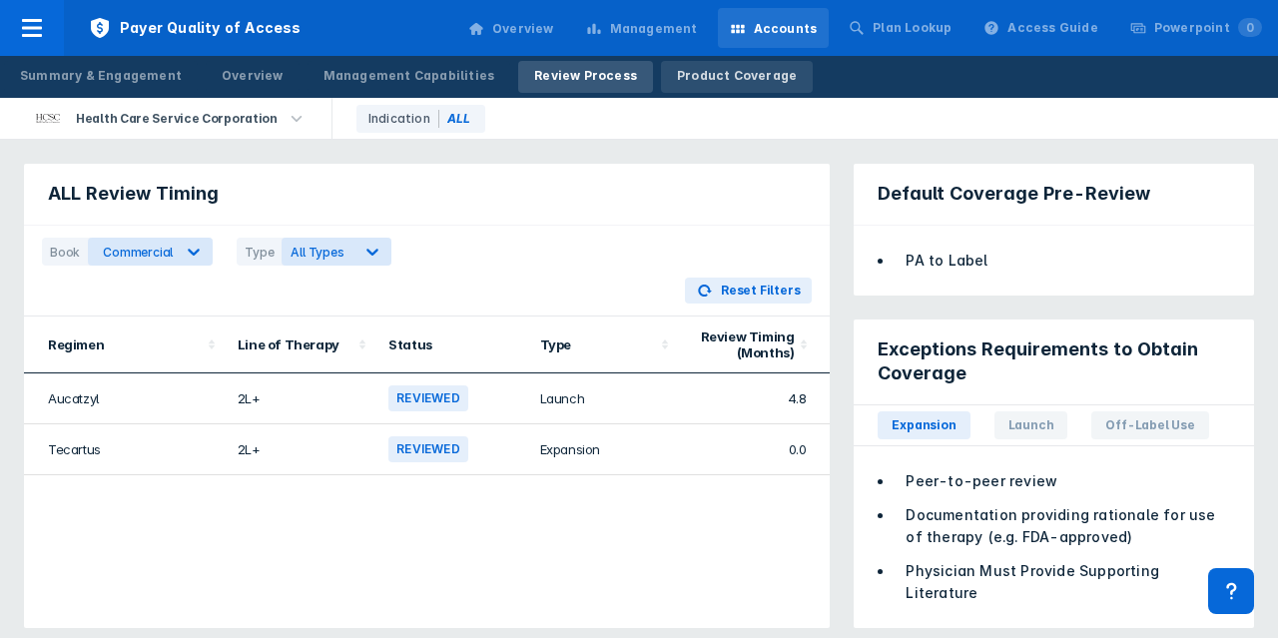
click at [713, 79] on div "Product Coverage" at bounding box center [737, 76] width 120 height 18
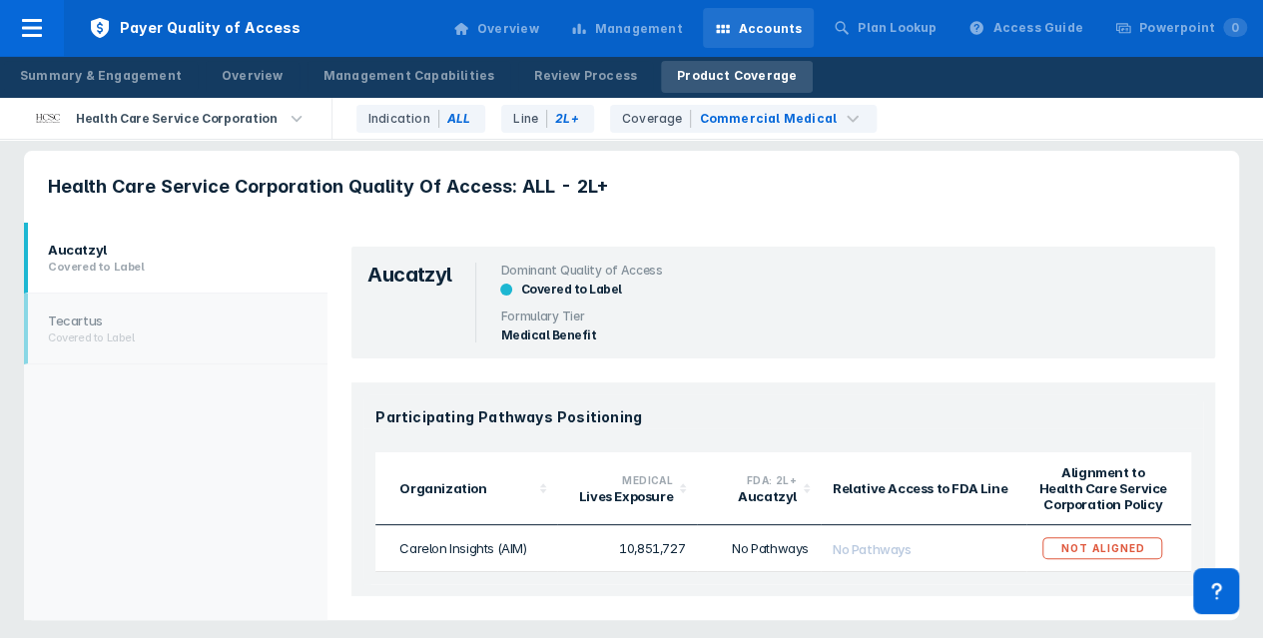
scroll to position [17, 0]
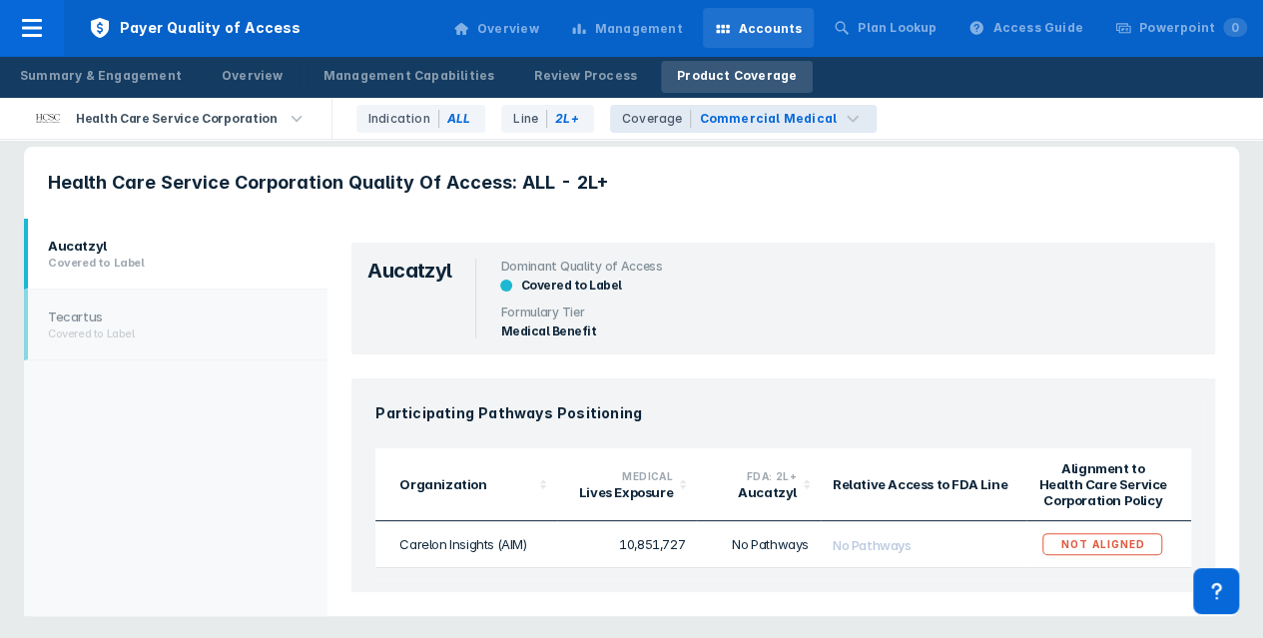
click at [914, 201] on header "Health Care Service Corporation Quality Of Access: ALL - 2L+" at bounding box center [632, 183] width 1216 height 72
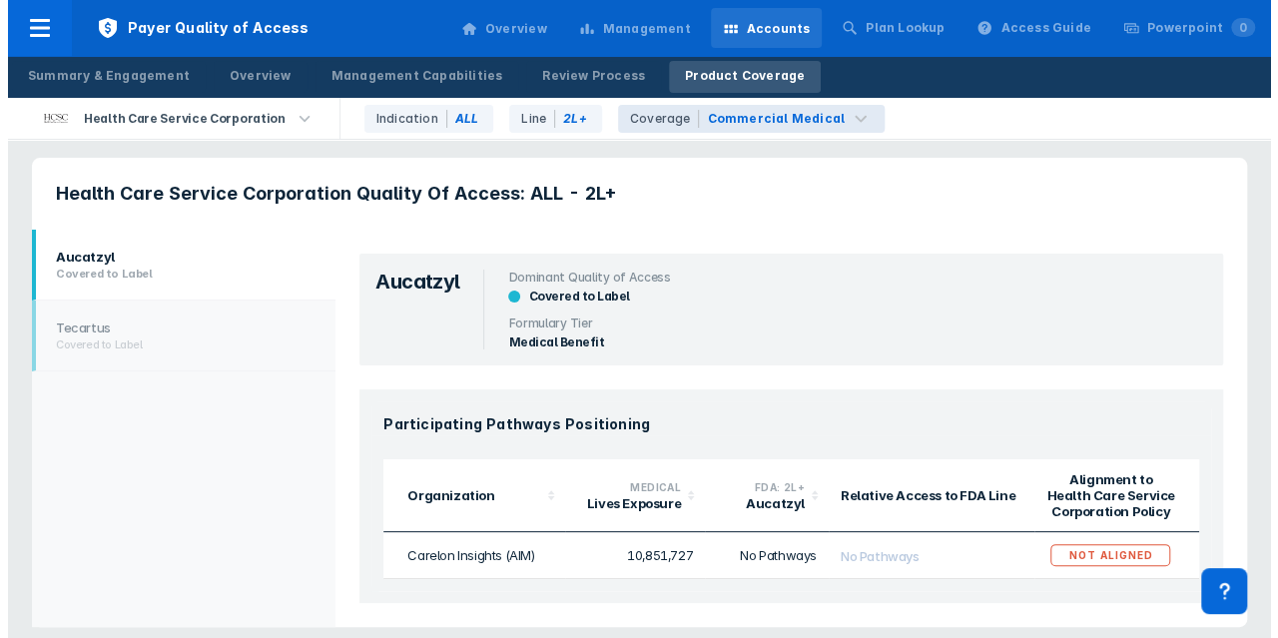
scroll to position [0, 0]
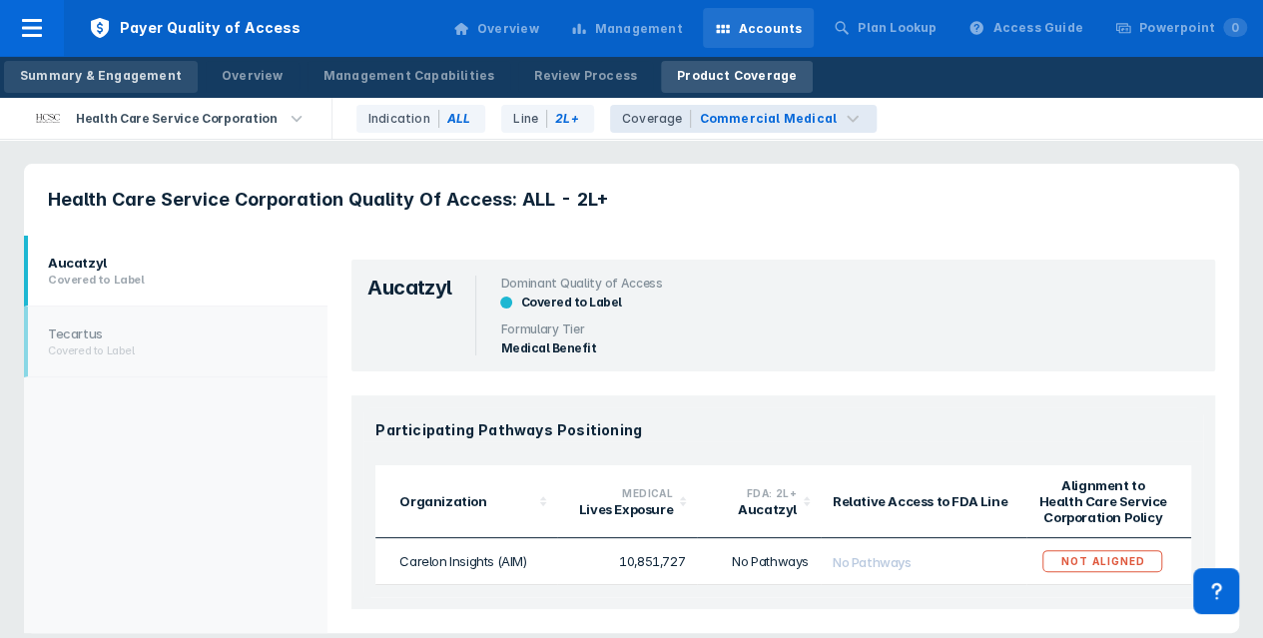
click at [100, 75] on div "Summary & Engagement" at bounding box center [101, 76] width 162 height 18
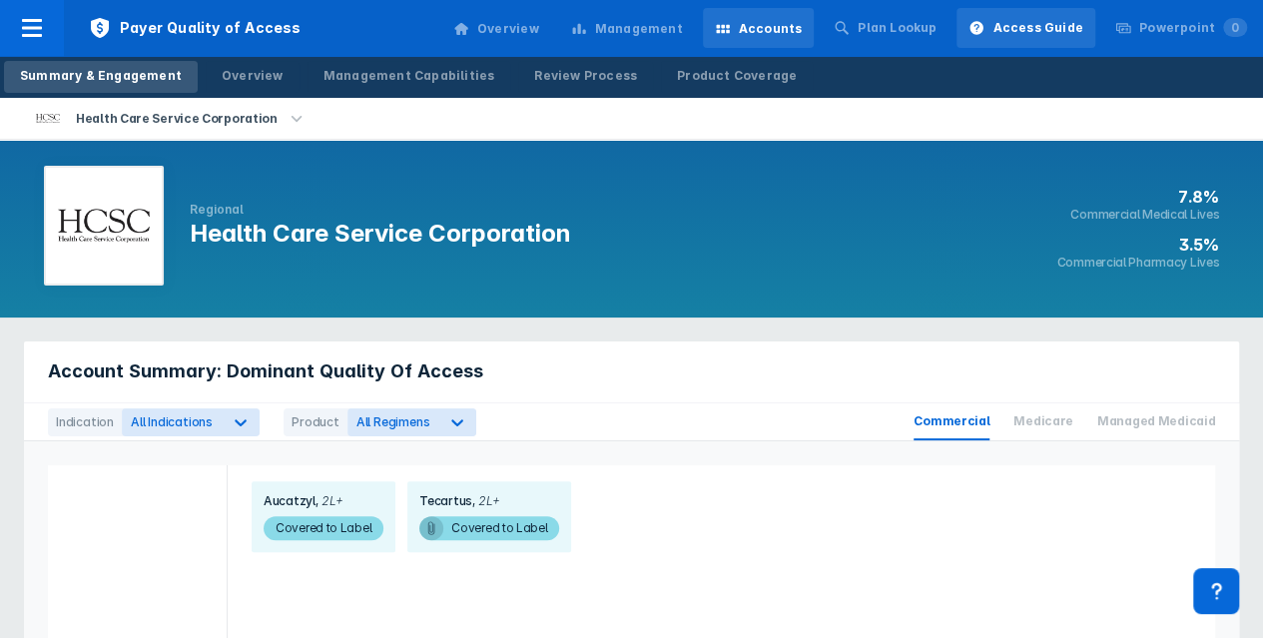
click at [1069, 29] on div "Access Guide" at bounding box center [1038, 28] width 90 height 18
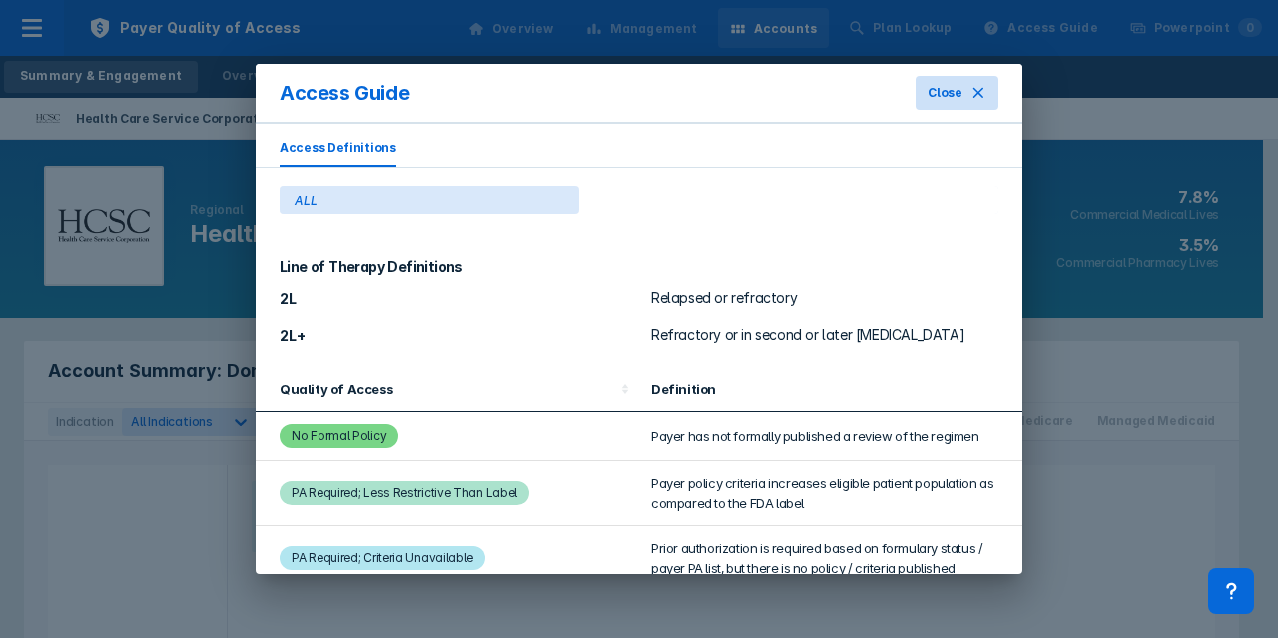
click at [983, 88] on icon at bounding box center [979, 93] width 10 height 10
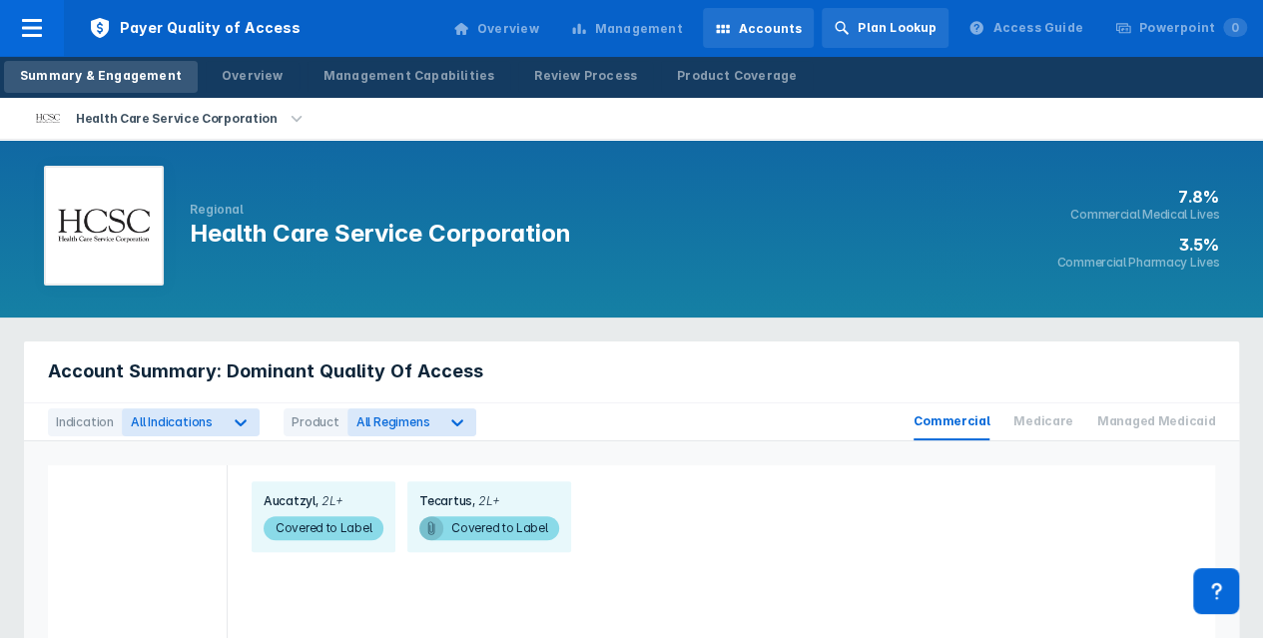
click at [923, 31] on div "Plan Lookup" at bounding box center [897, 28] width 79 height 18
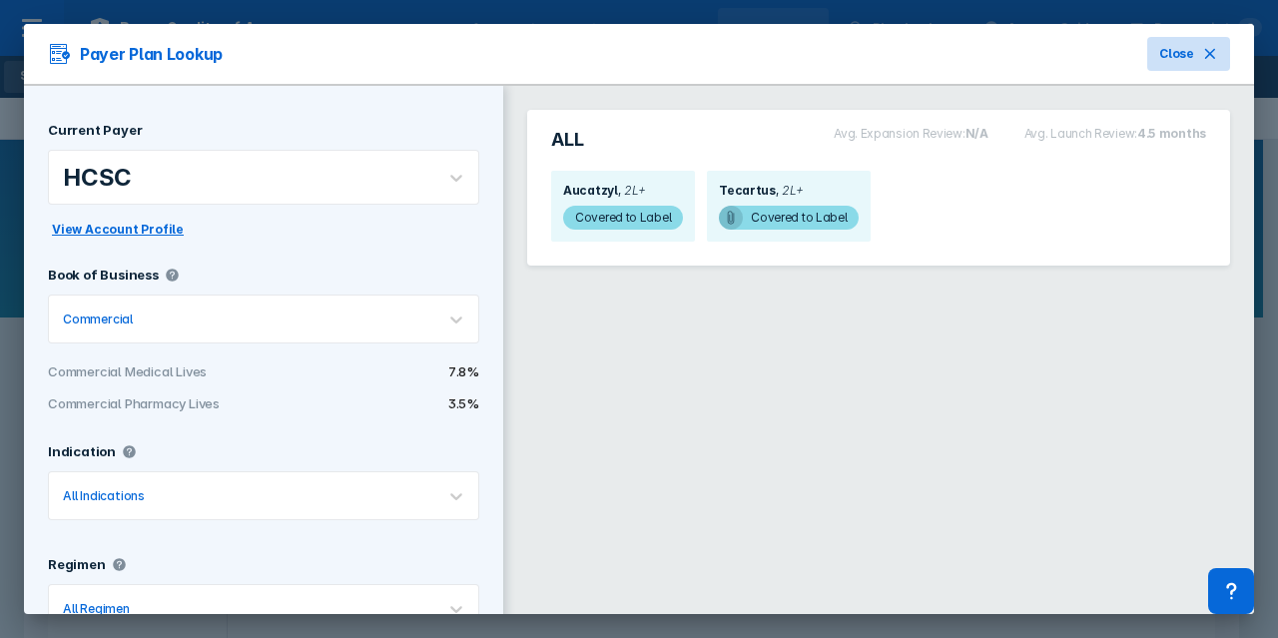
click at [1161, 53] on span "Close" at bounding box center [1177, 54] width 35 height 18
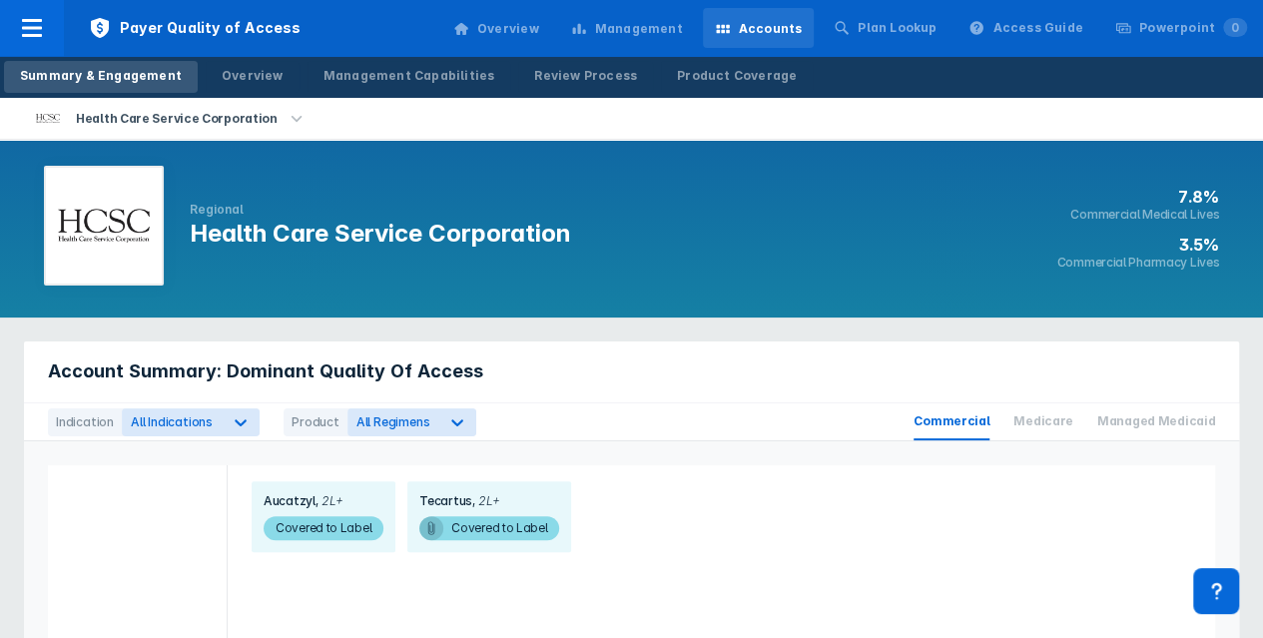
click at [677, 37] on div "Management" at bounding box center [639, 29] width 88 height 18
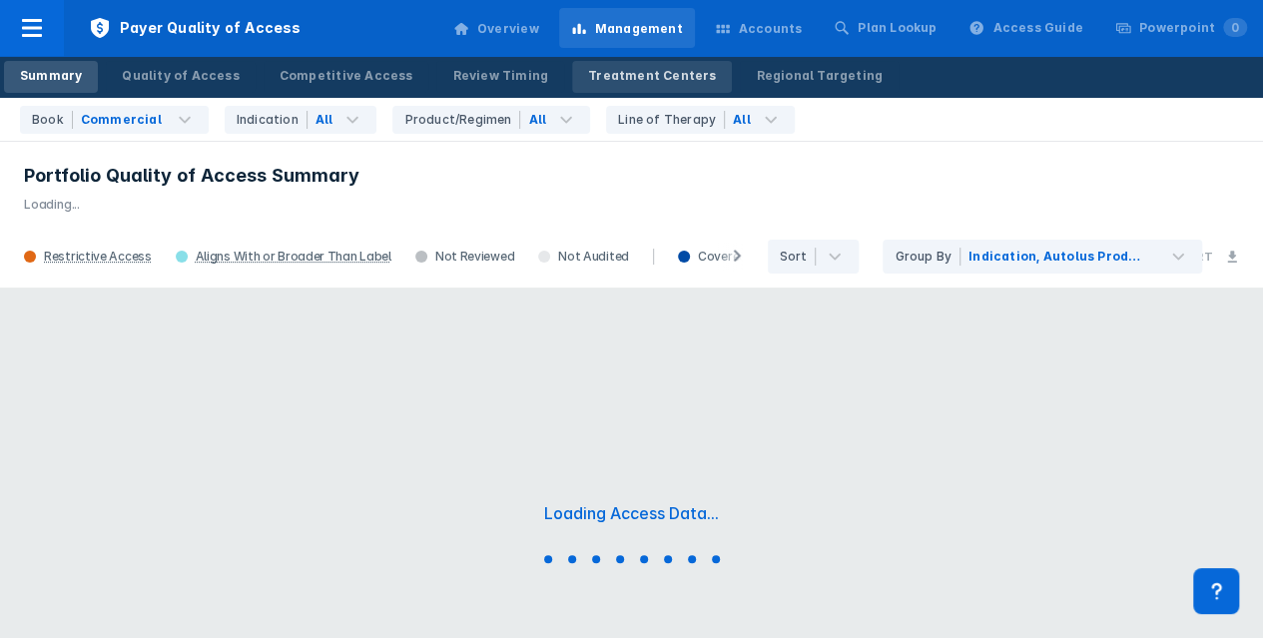
click at [625, 71] on div "Treatment Centers" at bounding box center [652, 76] width 128 height 18
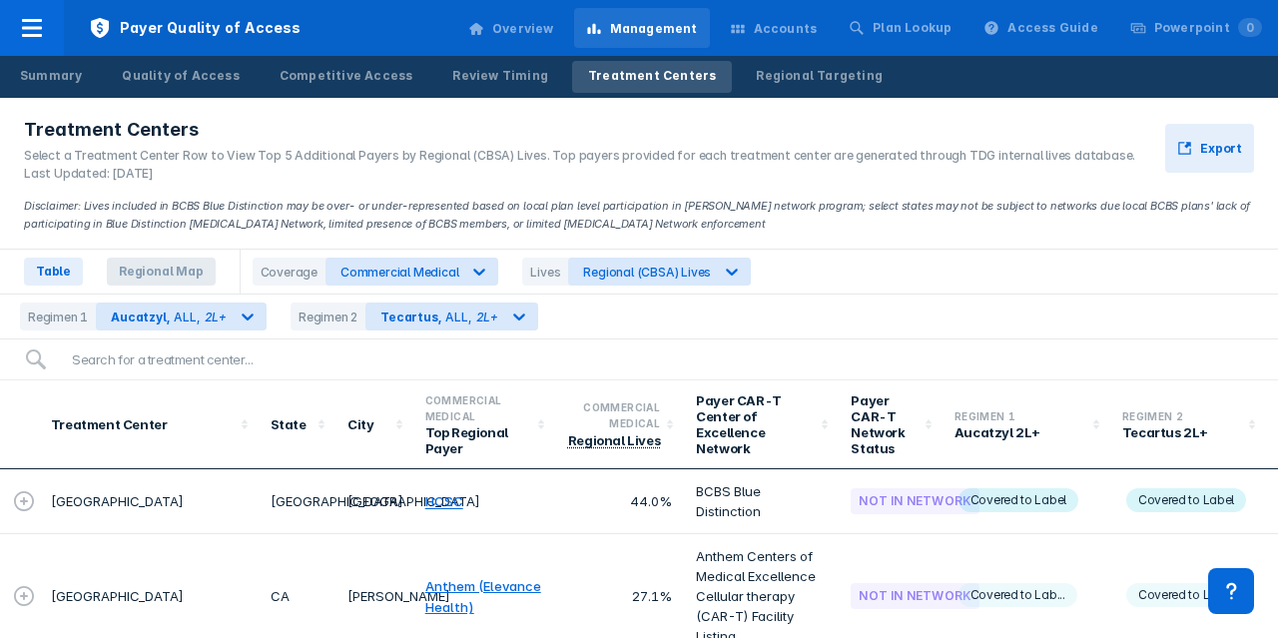
click at [160, 269] on span "Regional Map" at bounding box center [161, 272] width 109 height 28
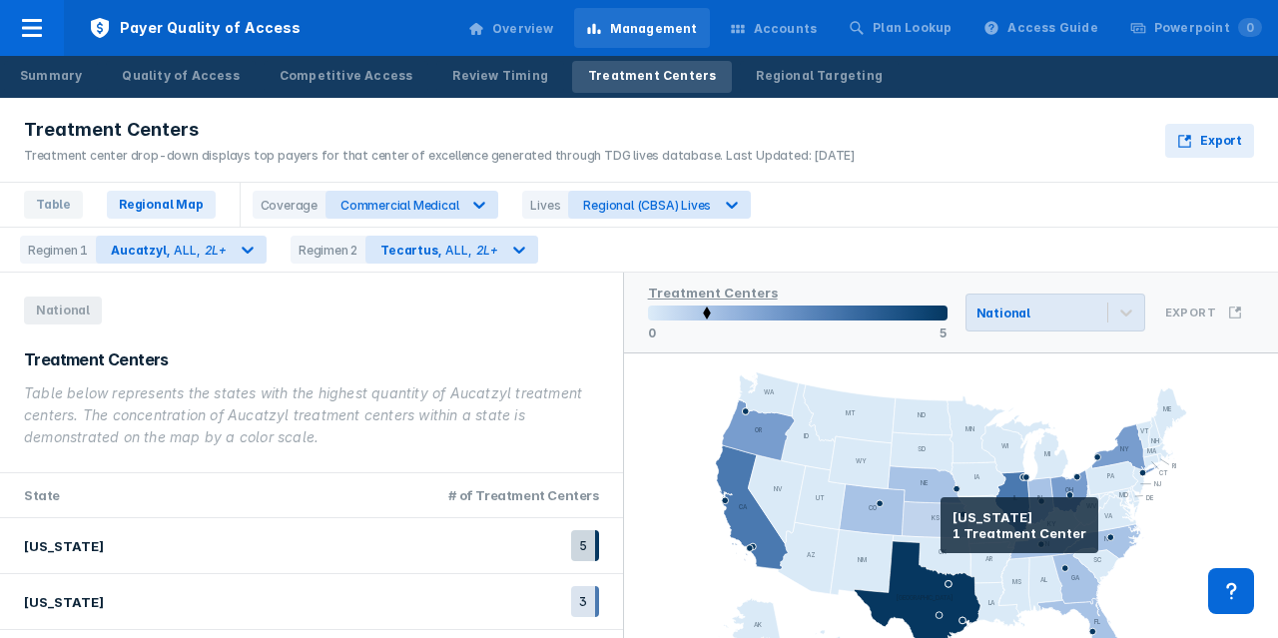
click at [941, 525] on icon at bounding box center [935, 519] width 67 height 36
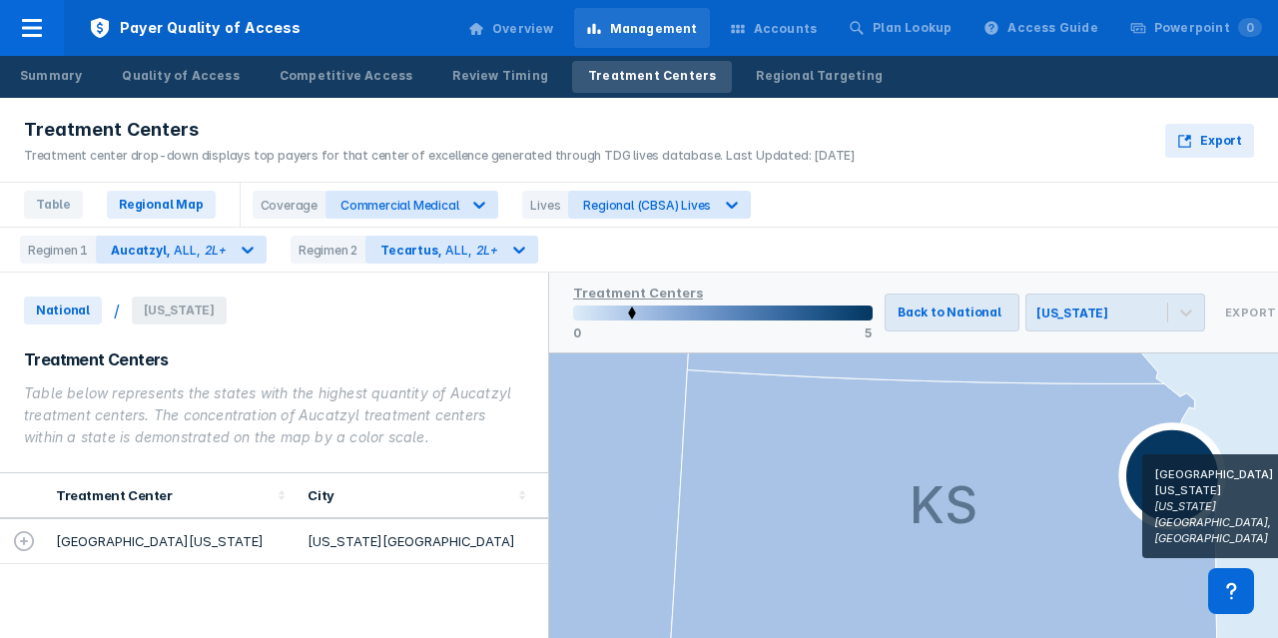
click at [1161, 466] on icon at bounding box center [1174, 476] width 100 height 100
click at [1157, 481] on icon at bounding box center [1174, 476] width 100 height 100
click at [1159, 481] on icon at bounding box center [1174, 476] width 100 height 100
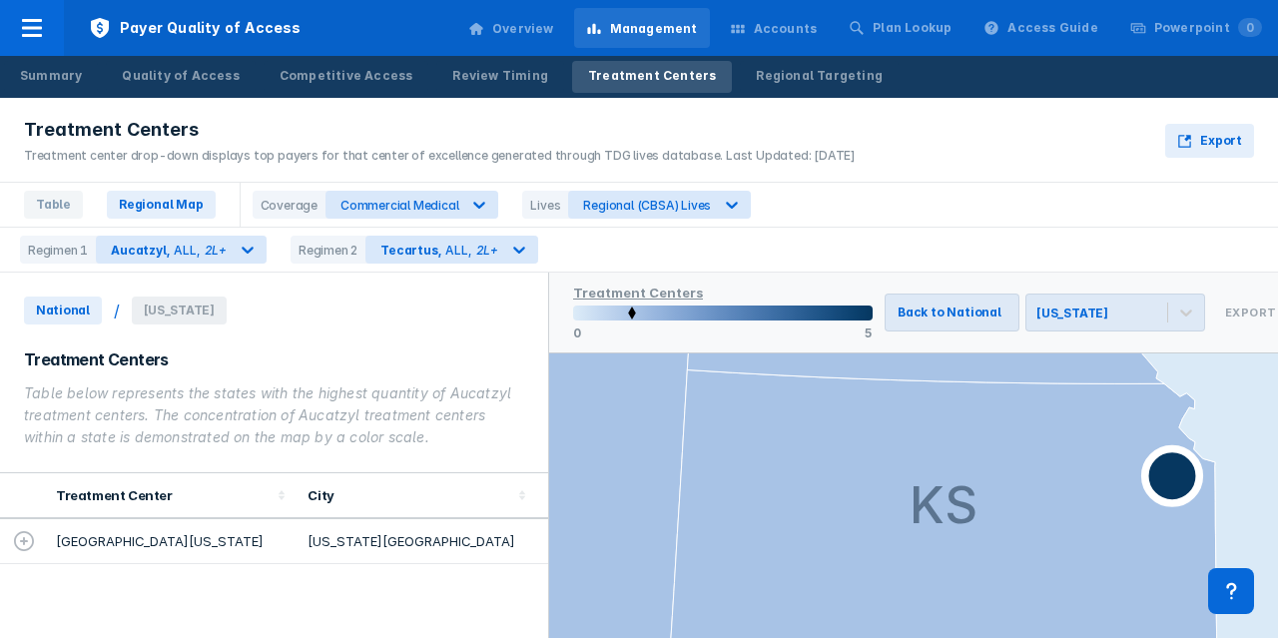
click at [166, 532] on td "[GEOGRAPHIC_DATA][US_STATE]" at bounding box center [170, 541] width 253 height 45
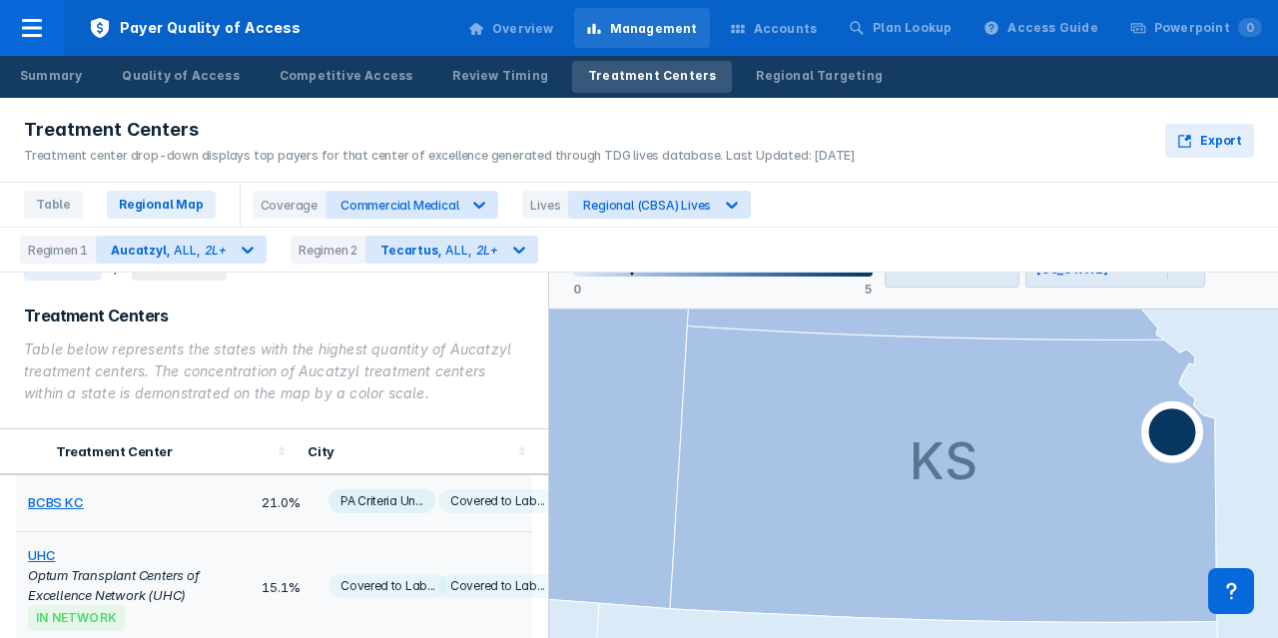
scroll to position [89, 0]
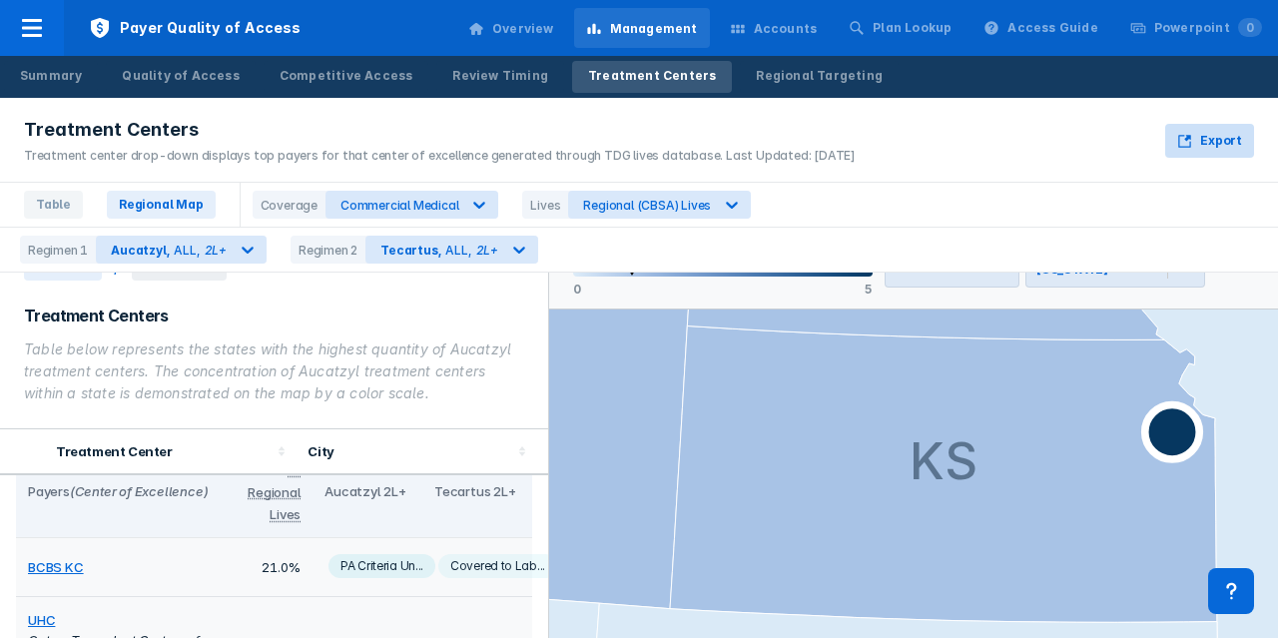
click at [1217, 135] on span "Export" at bounding box center [1222, 141] width 42 height 18
click at [454, 67] on div "Review Timing" at bounding box center [500, 76] width 96 height 18
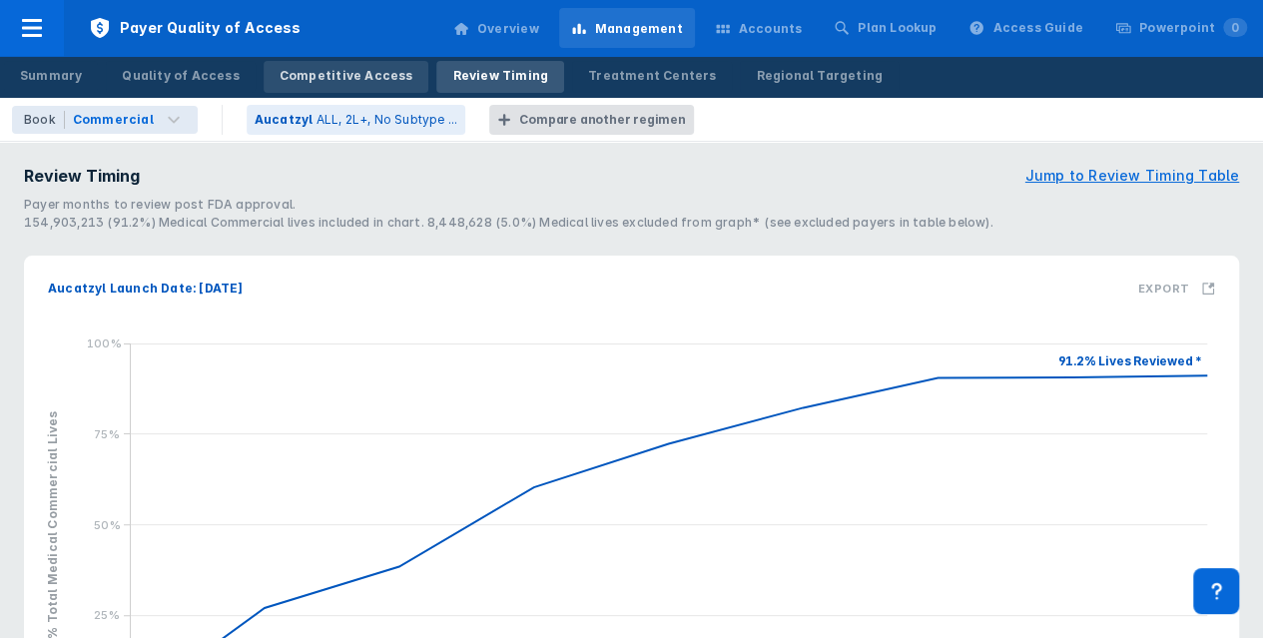
click at [340, 86] on link "Competitive Access" at bounding box center [347, 77] width 166 height 32
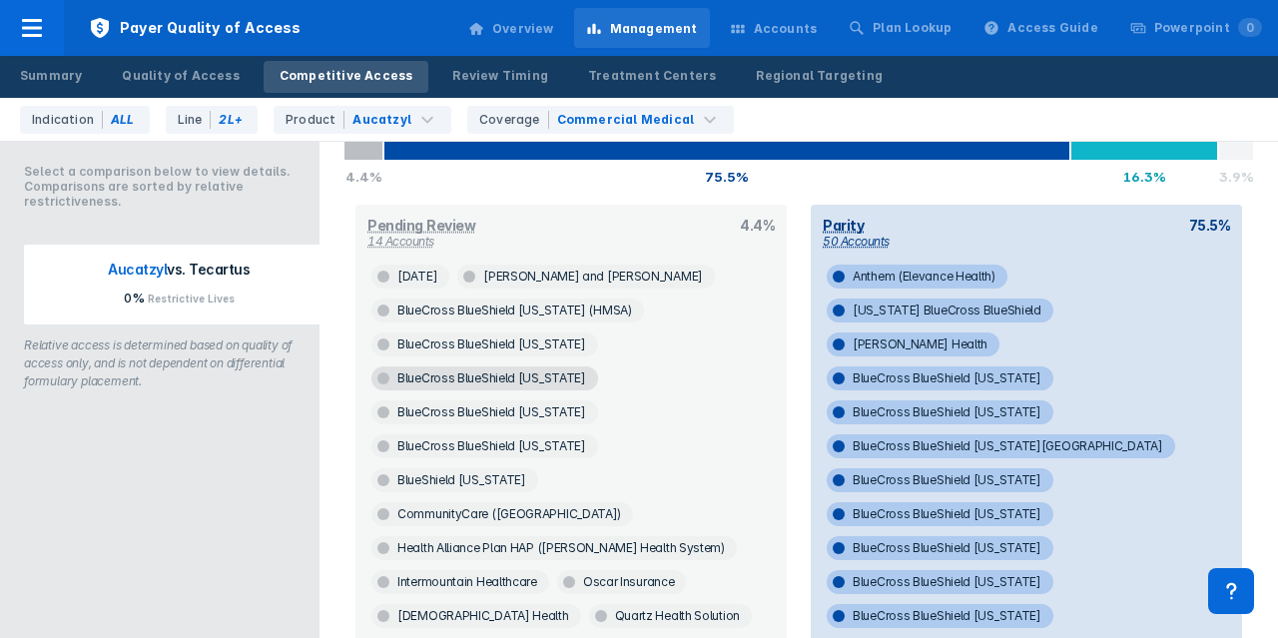
scroll to position [300, 0]
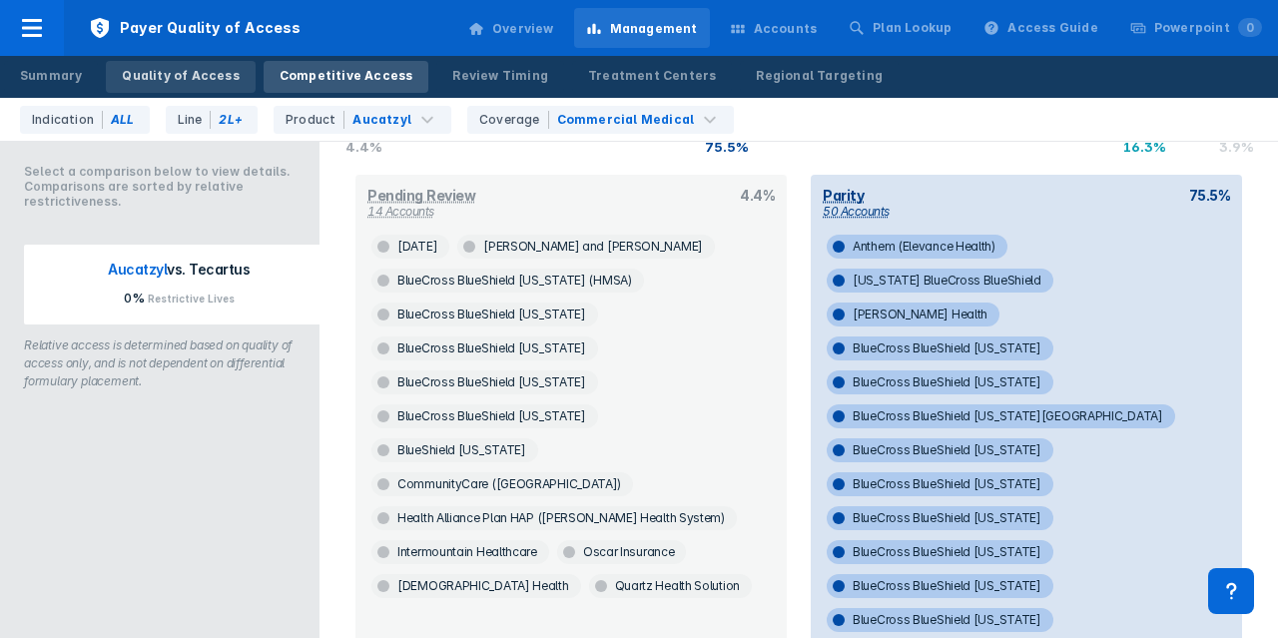
click at [150, 84] on div "Quality of Access" at bounding box center [180, 76] width 117 height 18
